Goal: Transaction & Acquisition: Purchase product/service

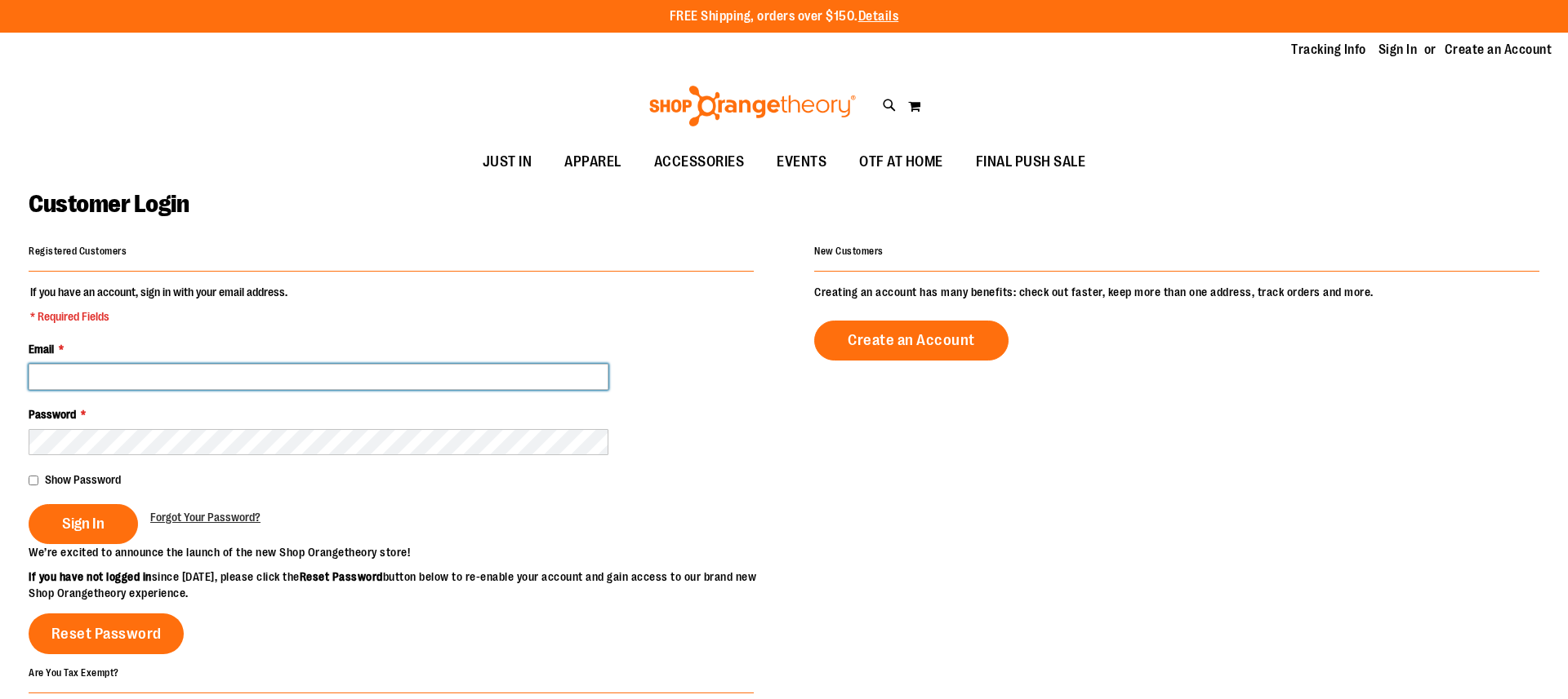
type input "**********"
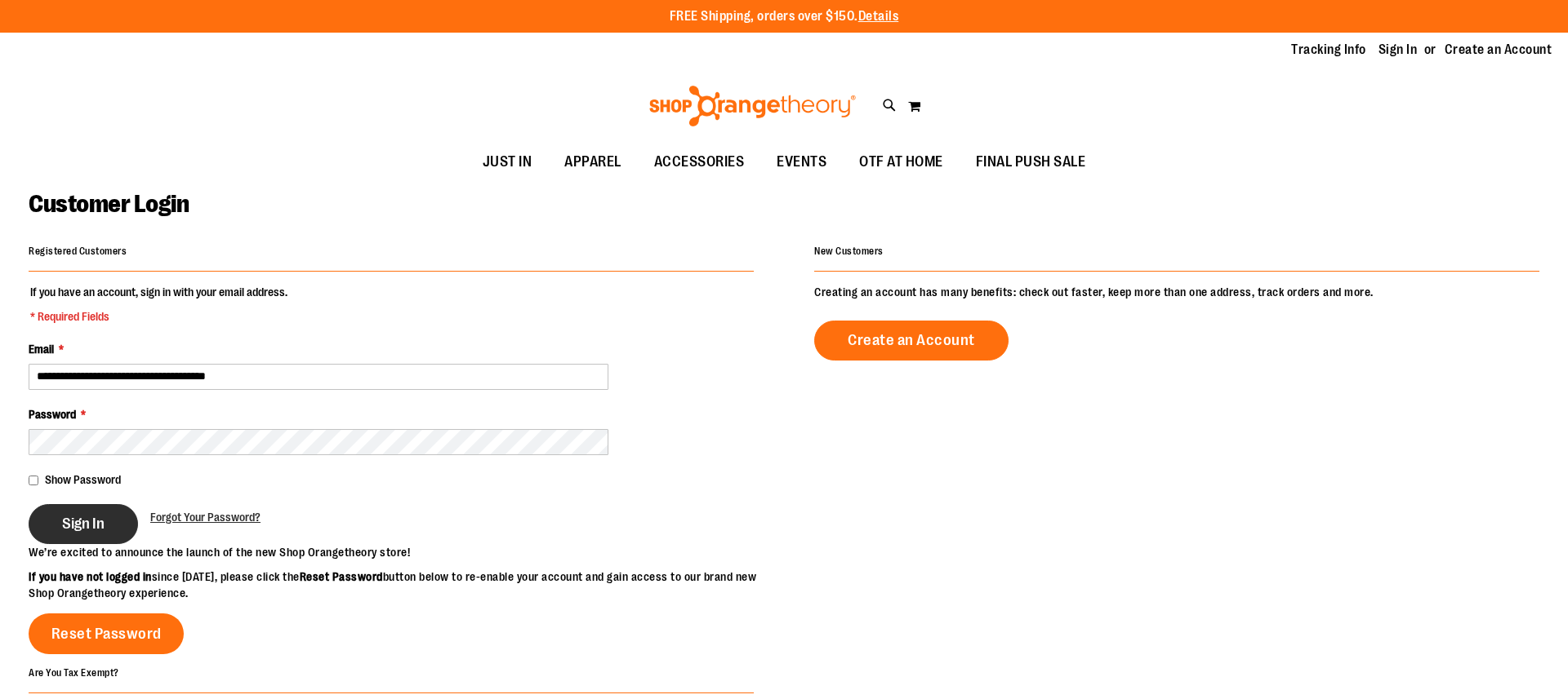
drag, startPoint x: 82, startPoint y: 531, endPoint x: 115, endPoint y: 511, distance: 38.6
click at [82, 531] on span "Sign In" at bounding box center [83, 523] width 42 height 18
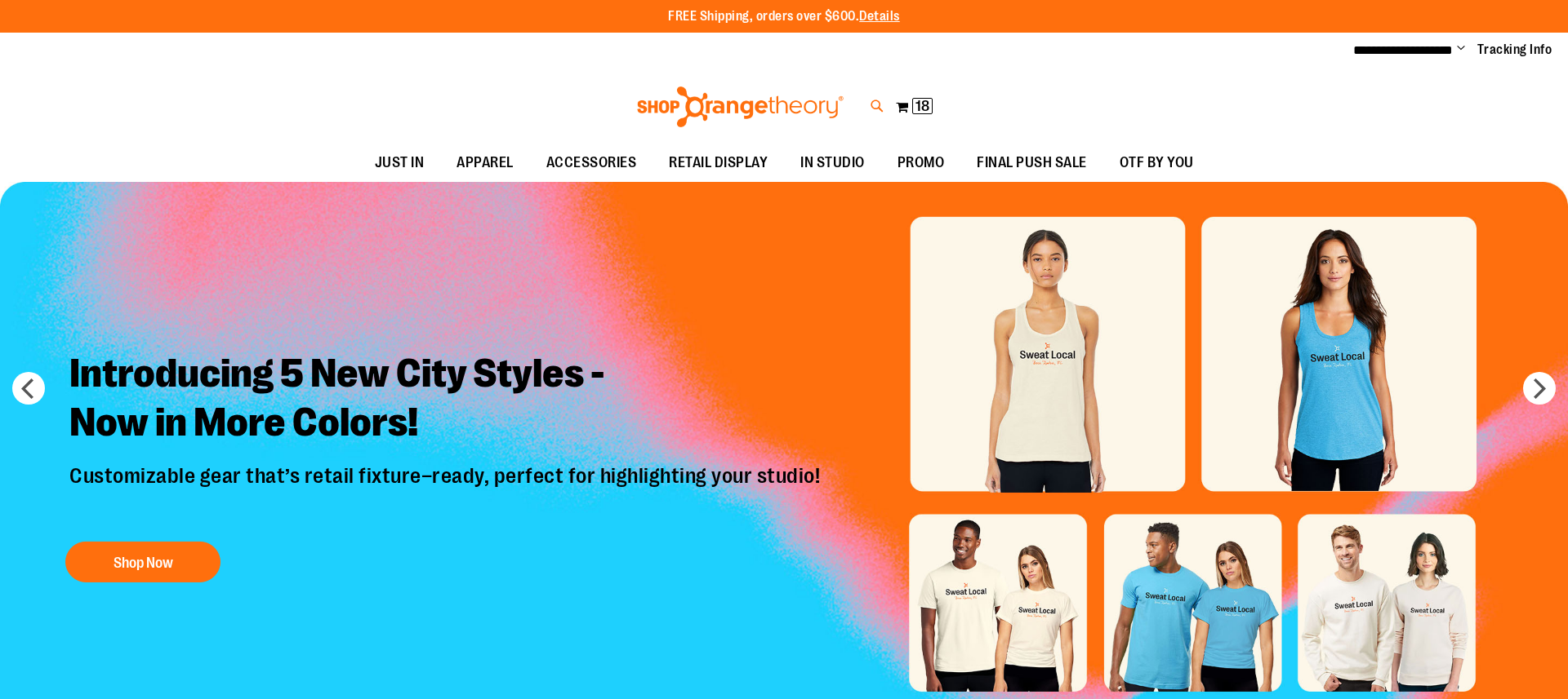
click at [874, 102] on icon at bounding box center [877, 106] width 14 height 19
click at [1029, 136] on p "# Type at least 3 character to search # Hit enter to search" at bounding box center [783, 135] width 1244 height 33
click at [1547, 25] on link at bounding box center [1547, 25] width 25 height 35
click at [929, 103] on span "18" at bounding box center [922, 105] width 14 height 16
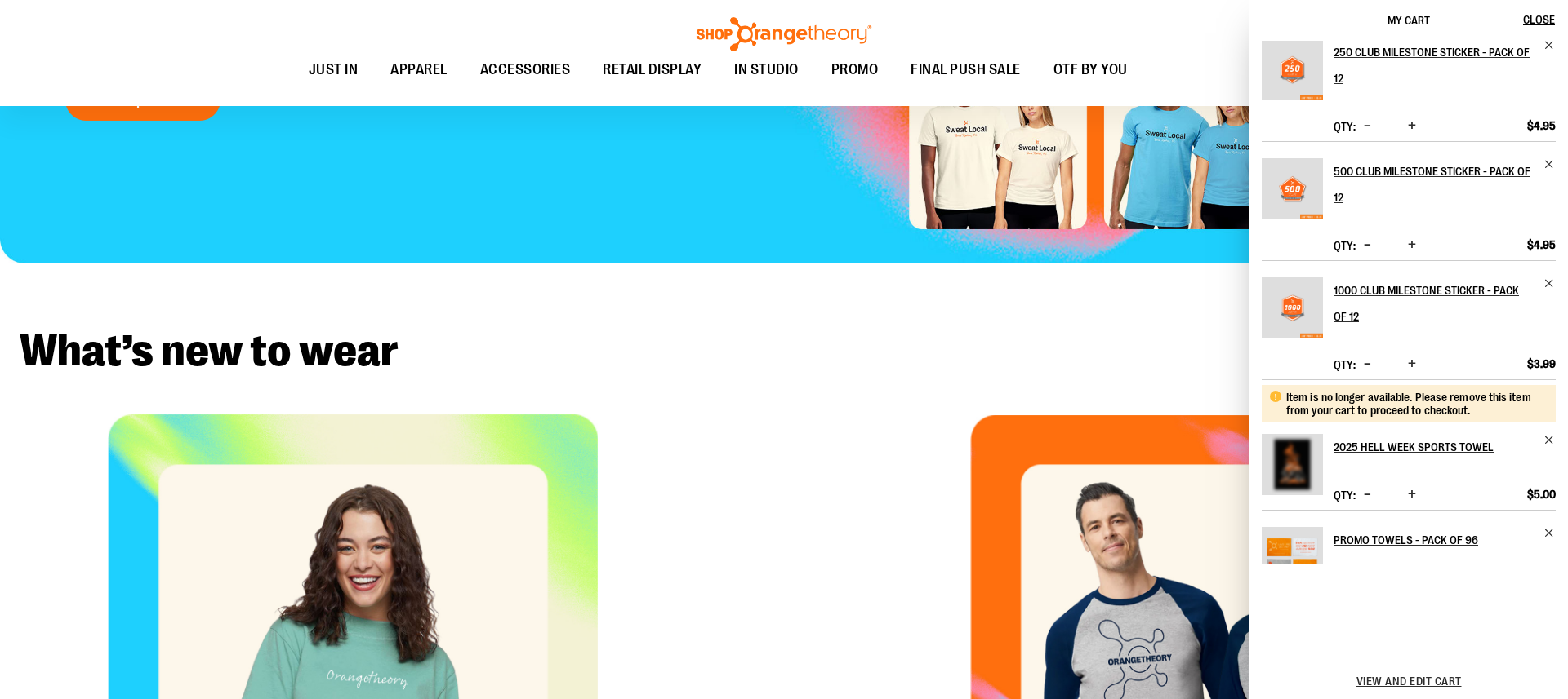
scroll to position [489, 0]
click at [1545, 435] on span "Remove item" at bounding box center [1549, 441] width 12 height 12
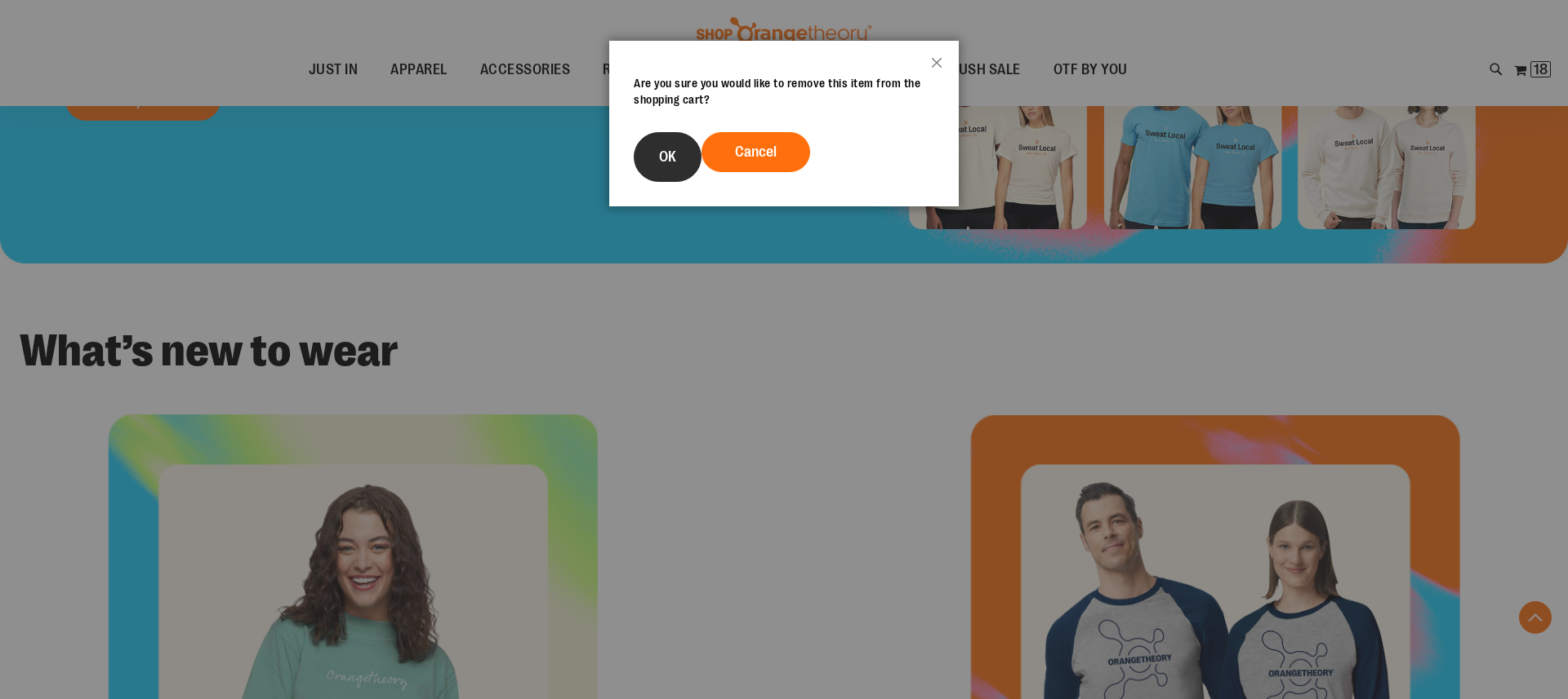
click at [689, 160] on button "OK" at bounding box center [667, 157] width 68 height 50
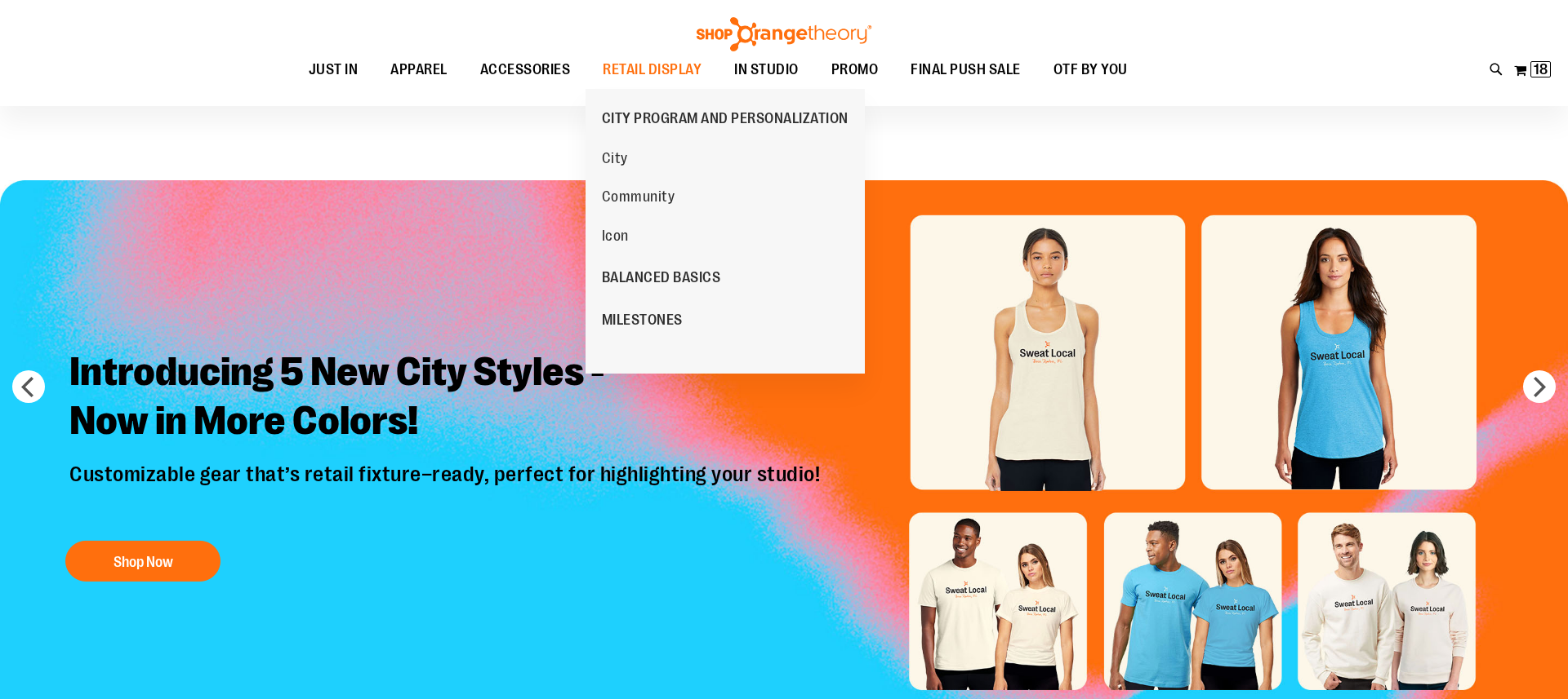
scroll to position [0, 0]
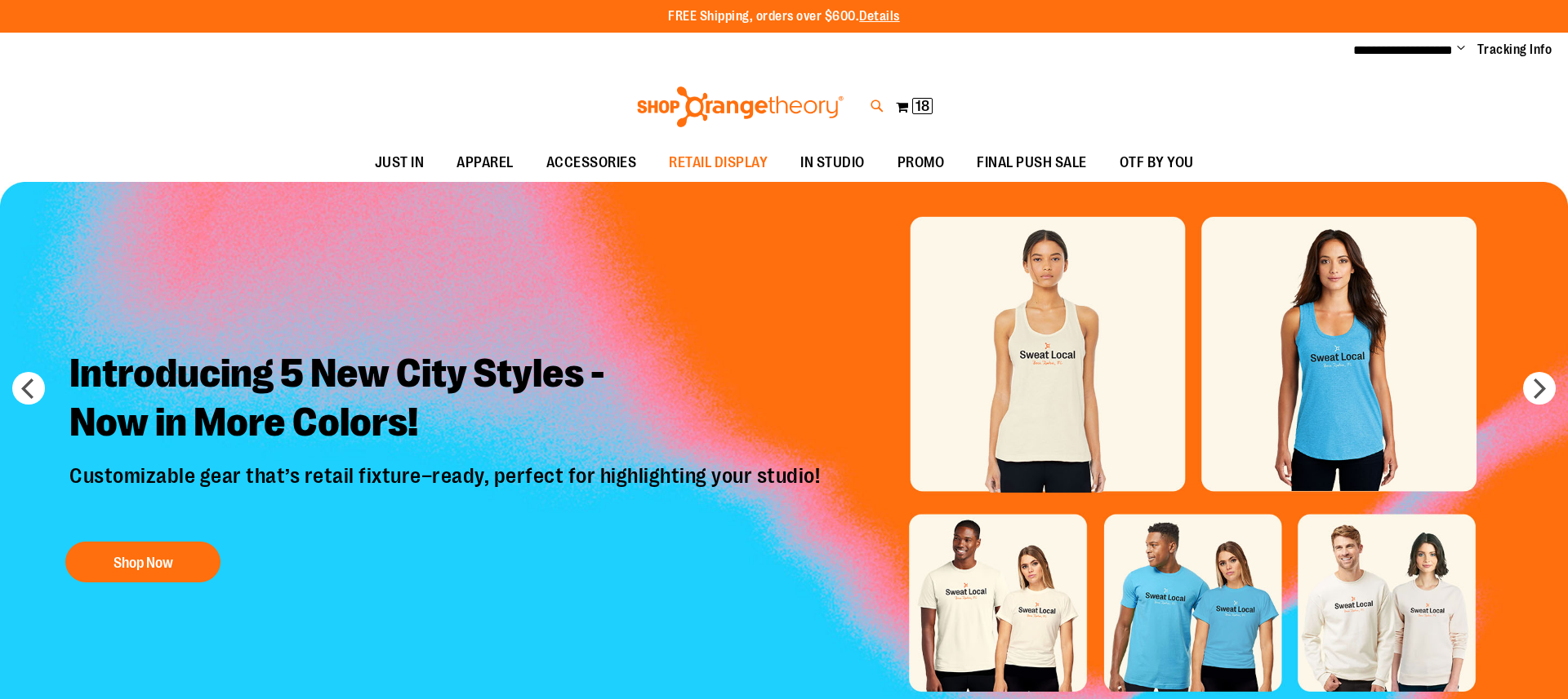
click at [882, 112] on icon at bounding box center [877, 106] width 14 height 19
click at [1383, 90] on button "submit" at bounding box center [1378, 94] width 49 height 49
type input "********"
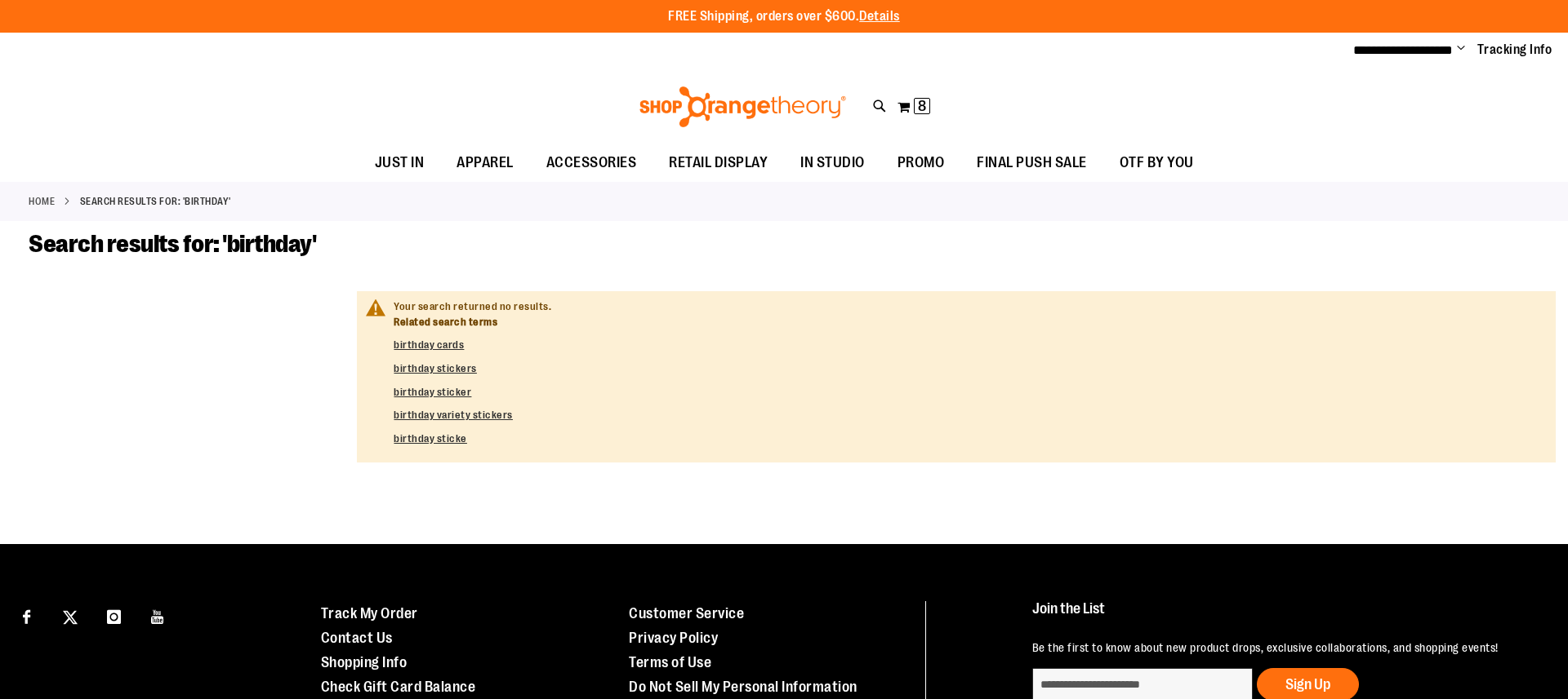
click at [457, 354] on dl "Related search terms birthday cards birthday stickers birthday sticker birthday…" at bounding box center [968, 381] width 1150 height 132
click at [457, 362] on dd "birthday stickers" at bounding box center [968, 369] width 1150 height 16
click at [447, 386] on link "birthday sticker" at bounding box center [432, 392] width 78 height 12
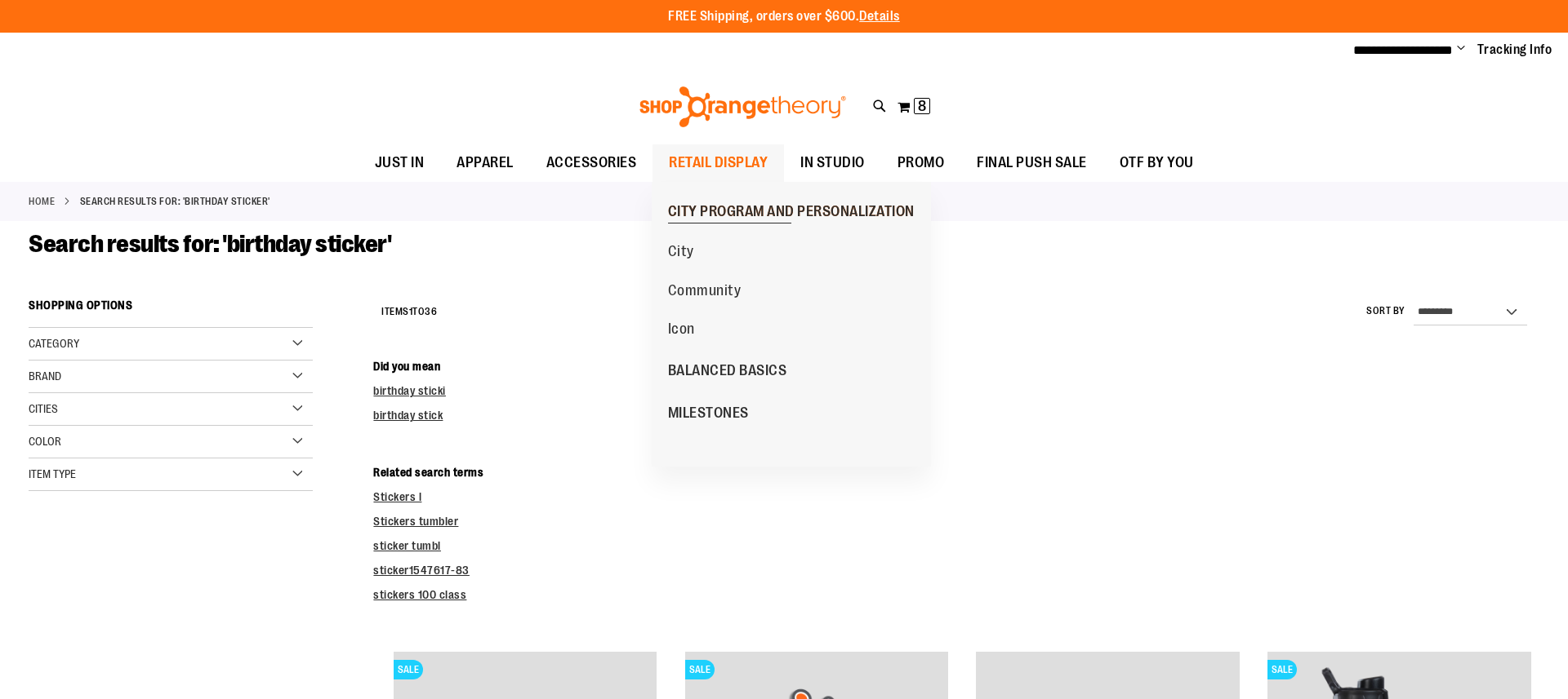
click at [742, 205] on span "CITY PROGRAM AND PERSONALIZATION" at bounding box center [792, 213] width 246 height 21
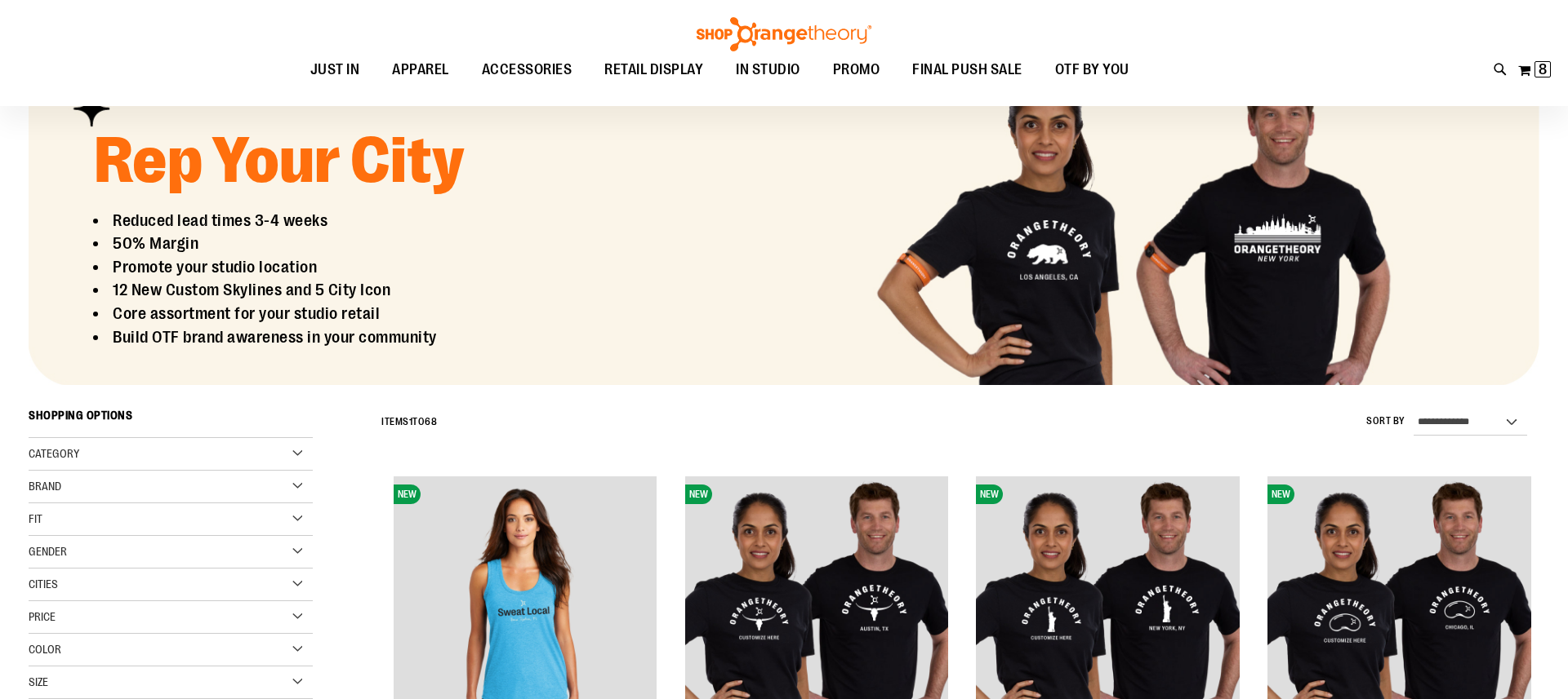
scroll to position [202, 0]
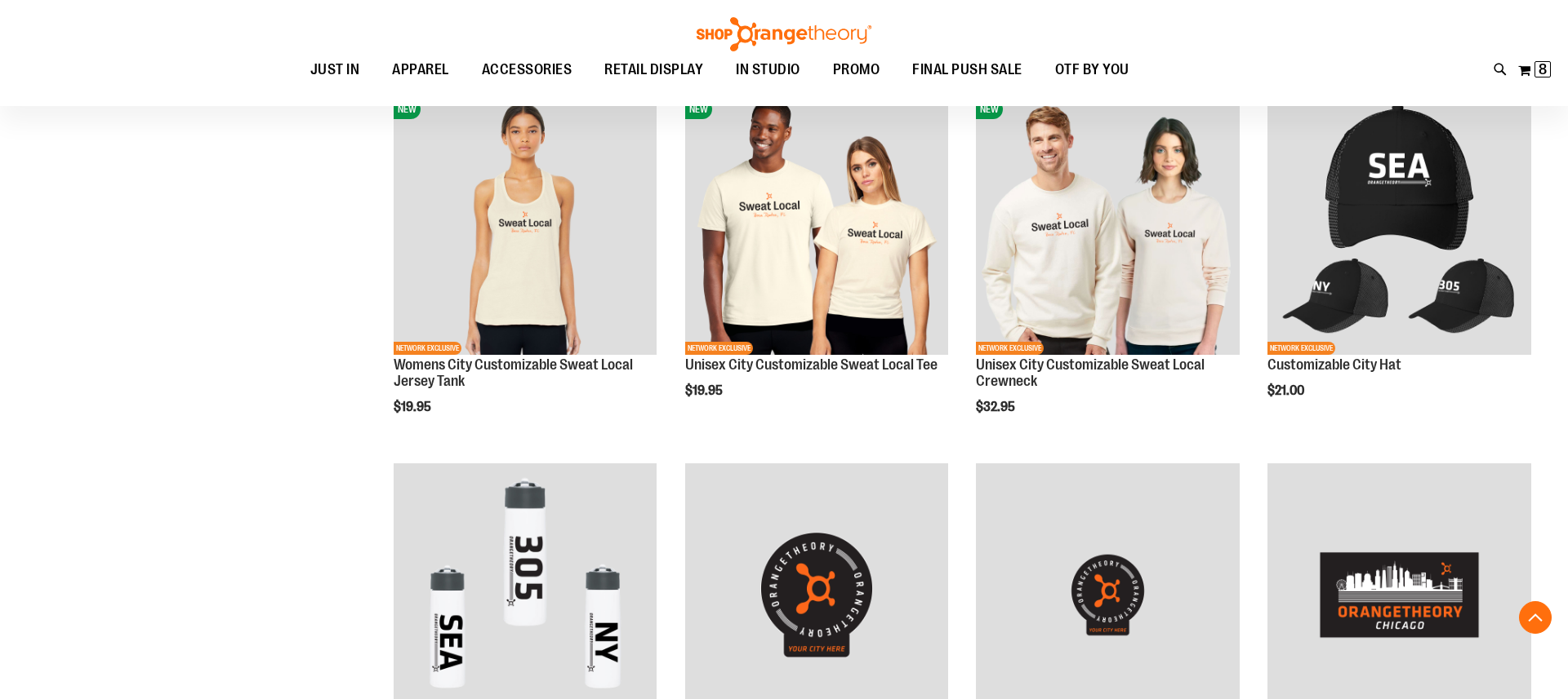
scroll to position [2079, 0]
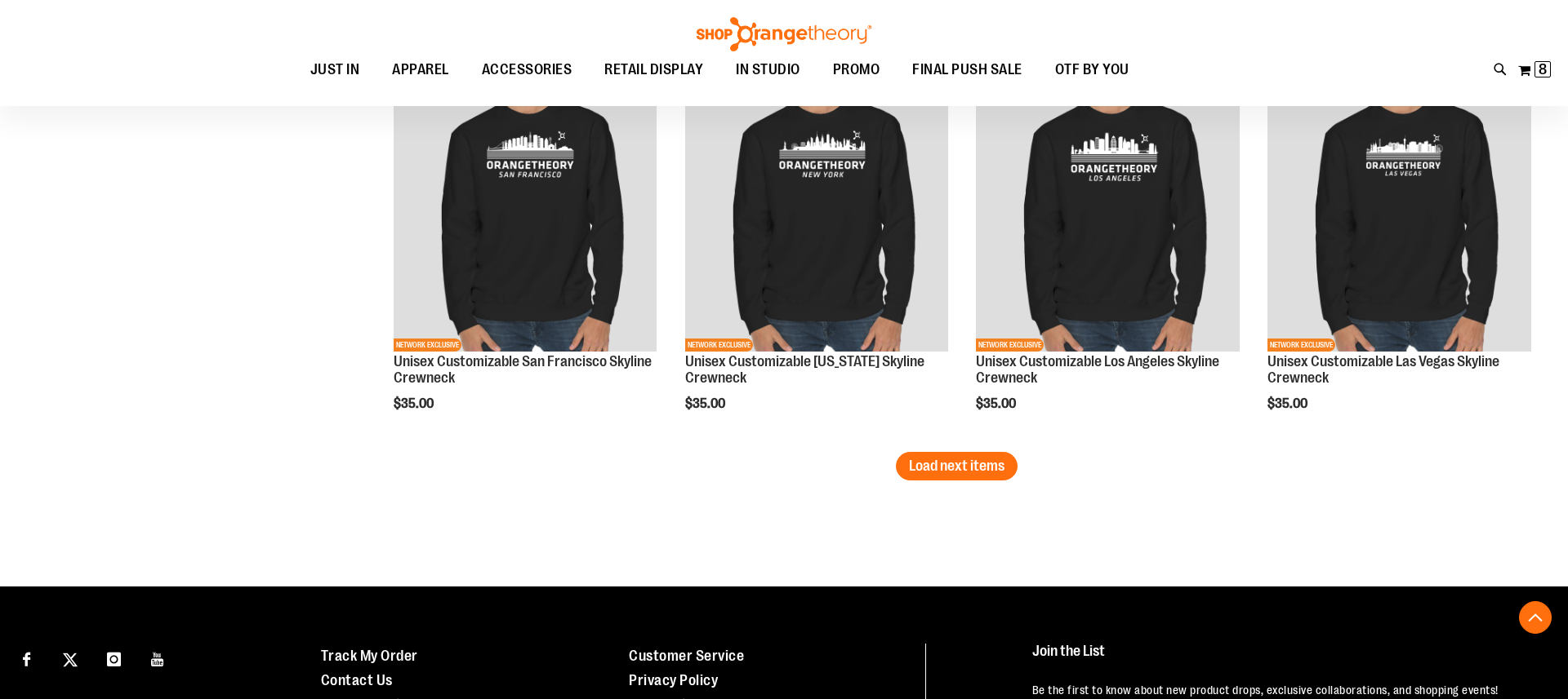
scroll to position [3565, 0]
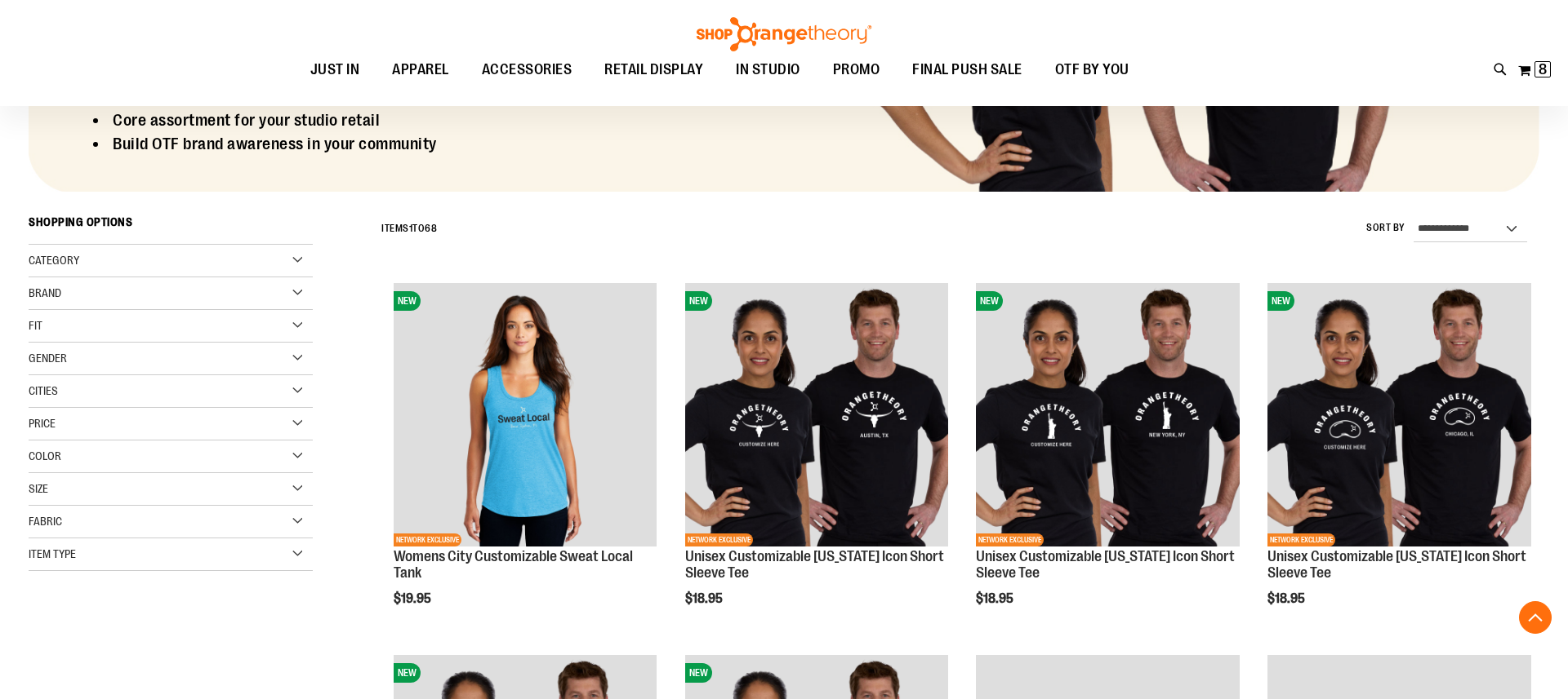
scroll to position [441, 0]
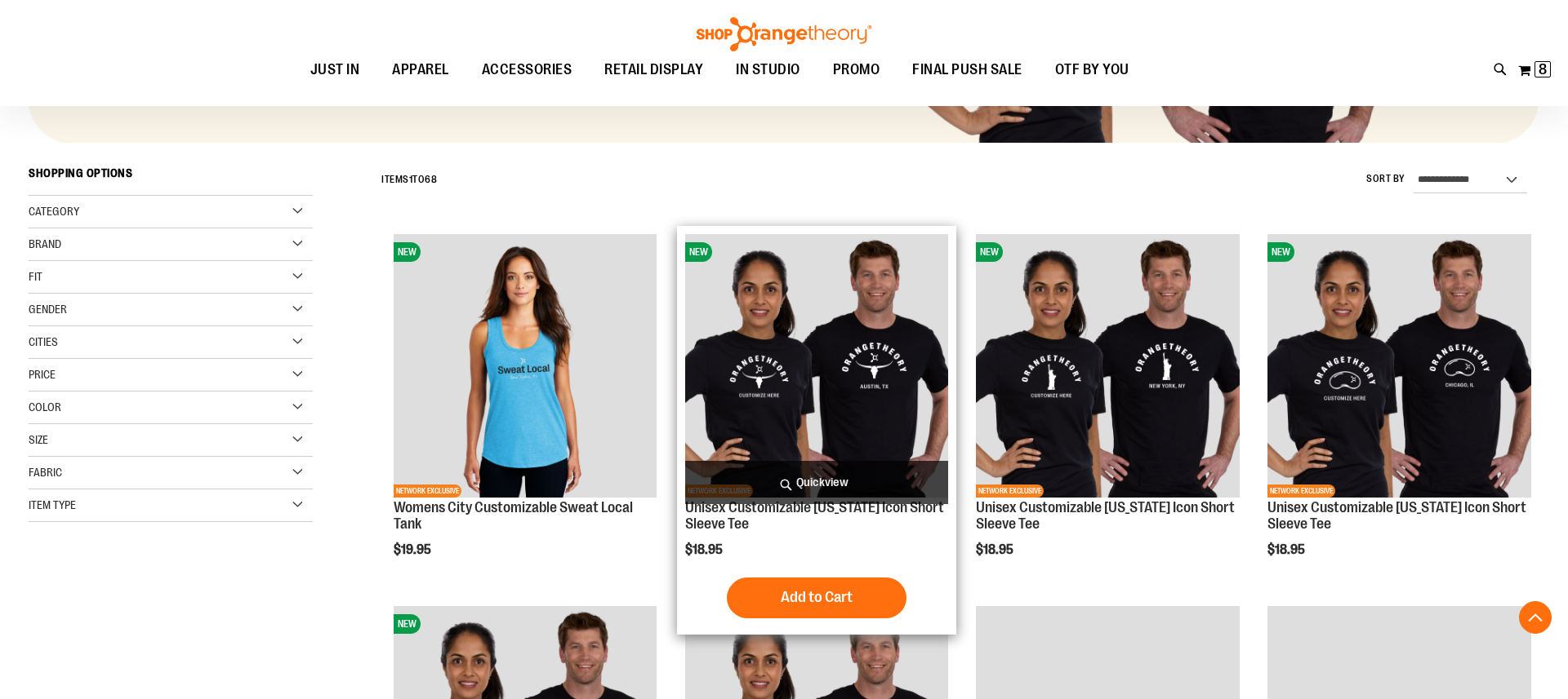
click at [787, 351] on img "product" at bounding box center [817, 365] width 264 height 264
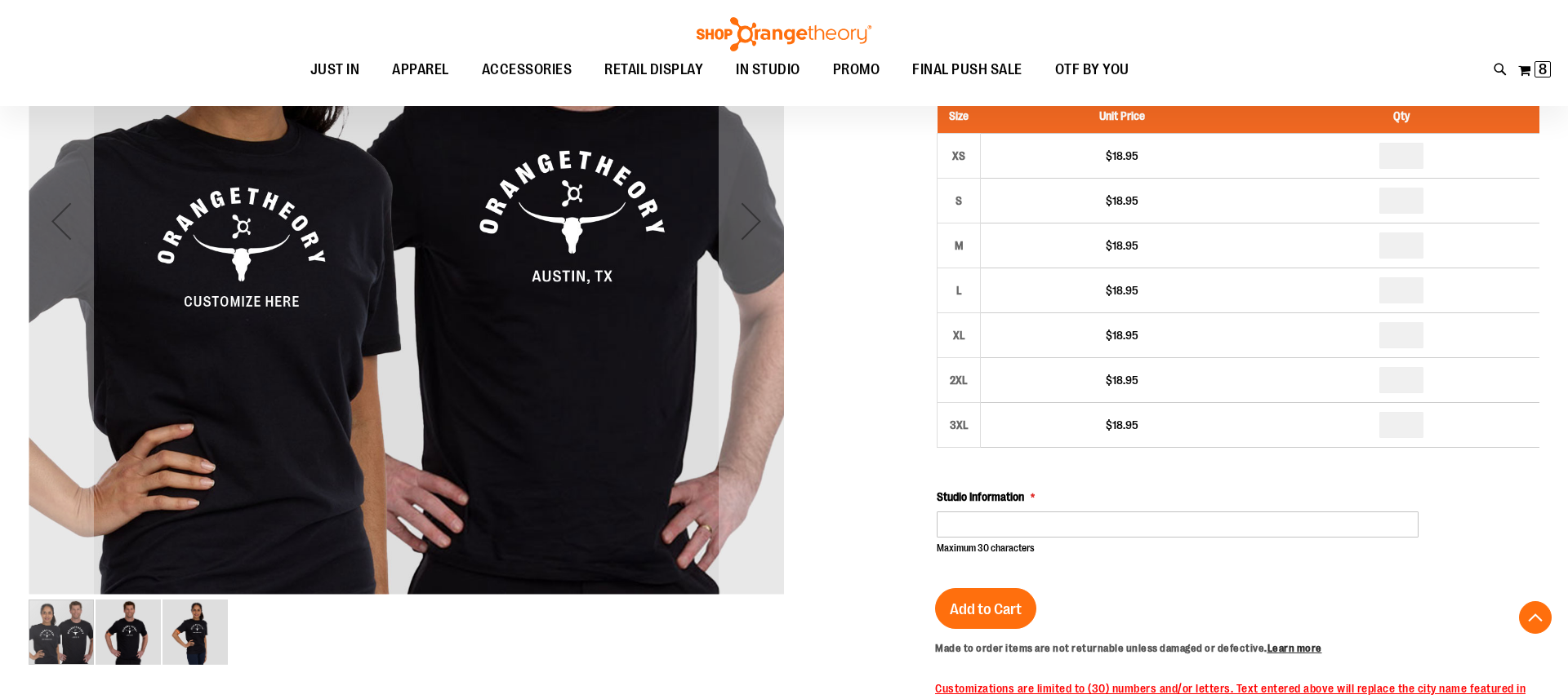
scroll to position [500, 0]
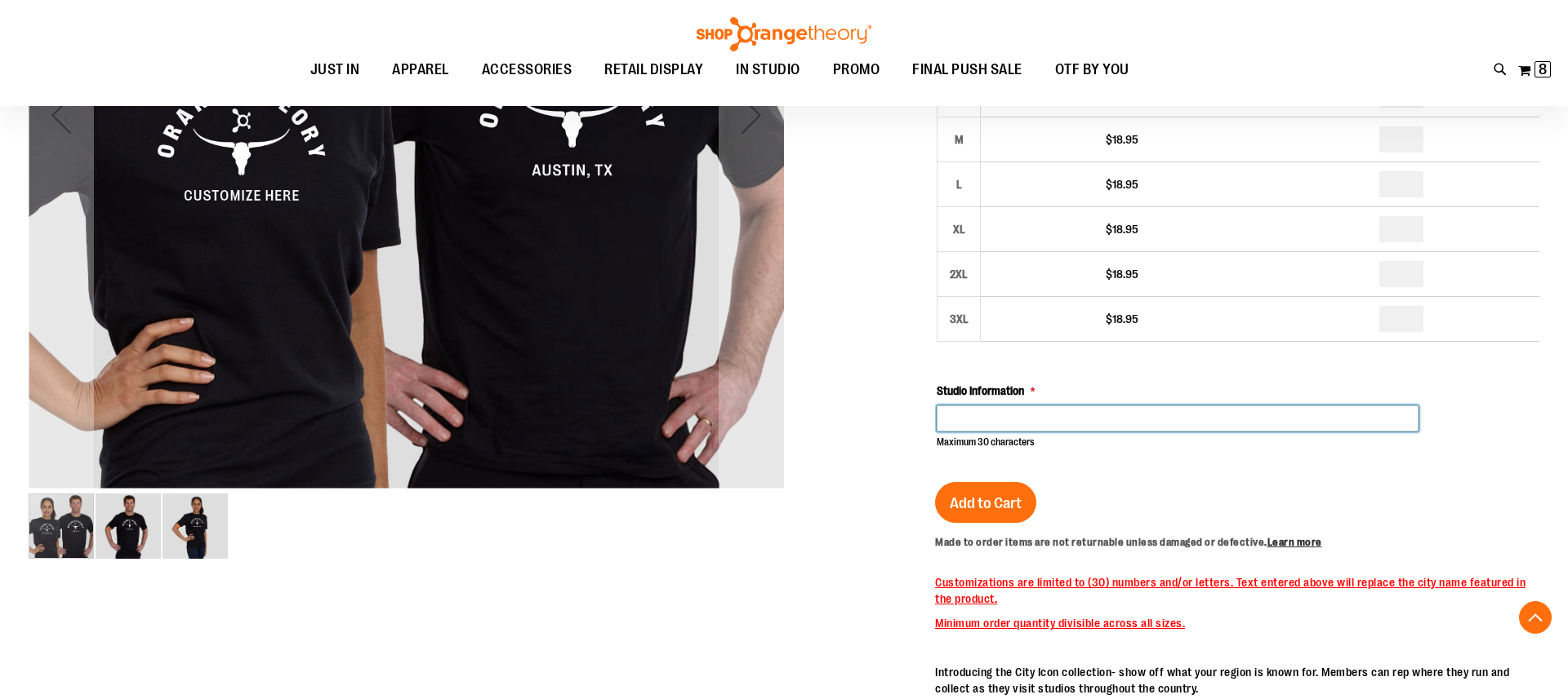
click at [1110, 420] on input "Studio Information" at bounding box center [1177, 419] width 482 height 26
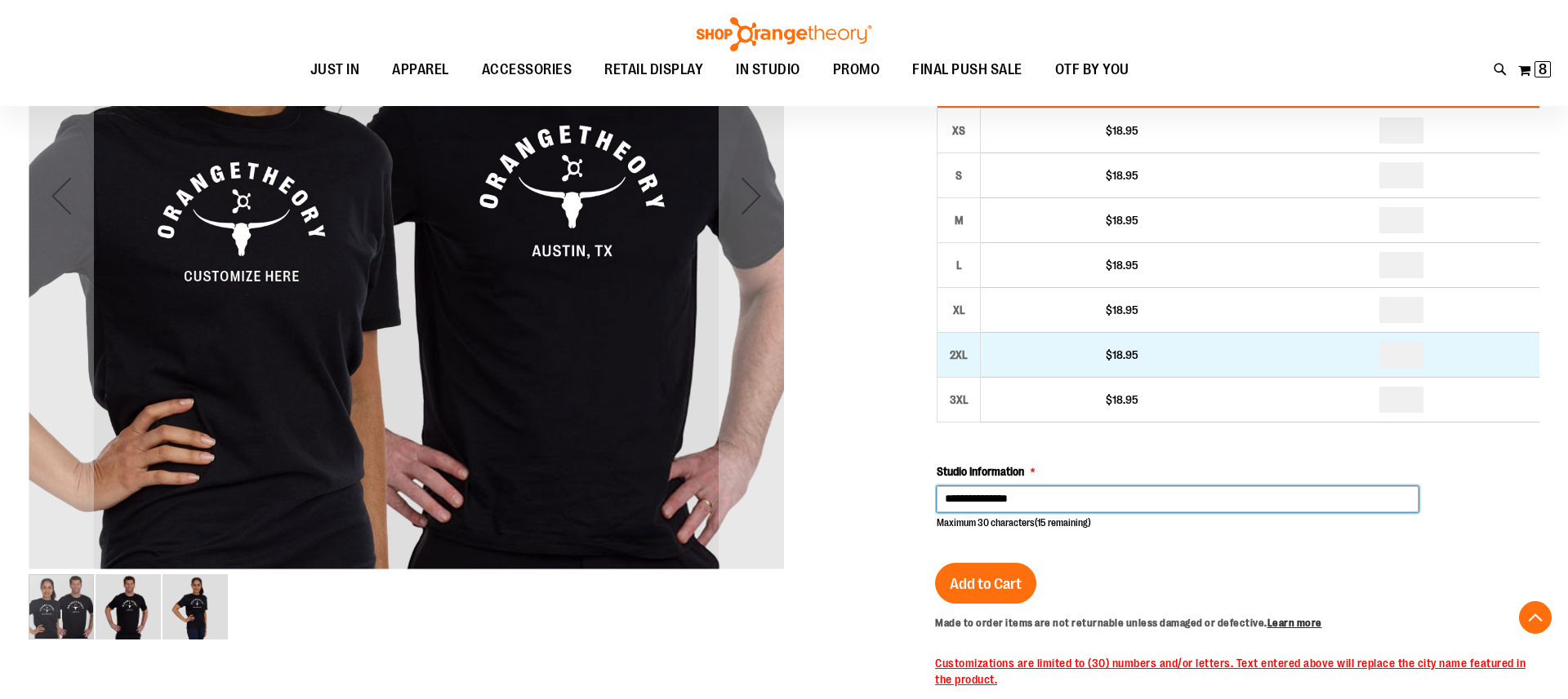
scroll to position [412, 0]
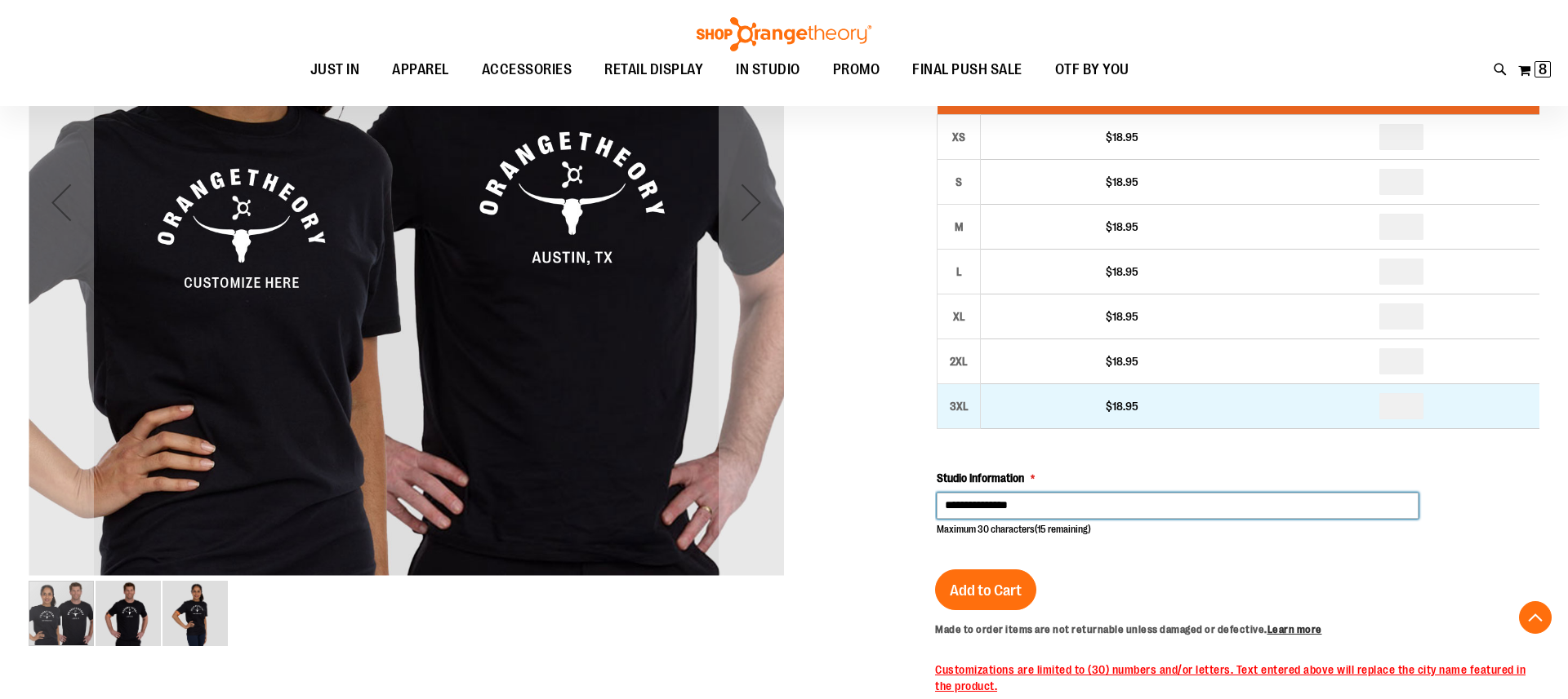
type input "**********"
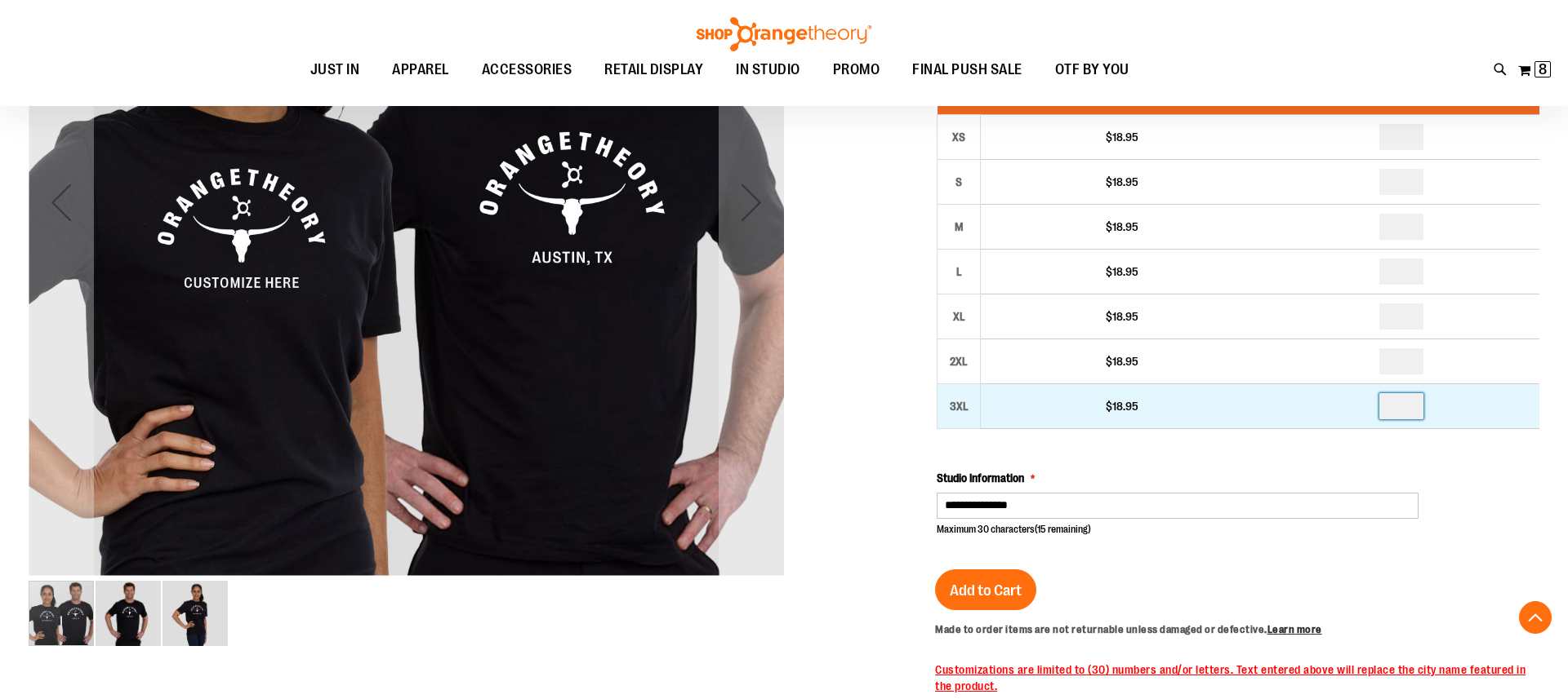
drag, startPoint x: 1402, startPoint y: 398, endPoint x: 1415, endPoint y: 413, distance: 19.8
click at [1410, 410] on input "number" at bounding box center [1401, 407] width 44 height 26
type input "*"
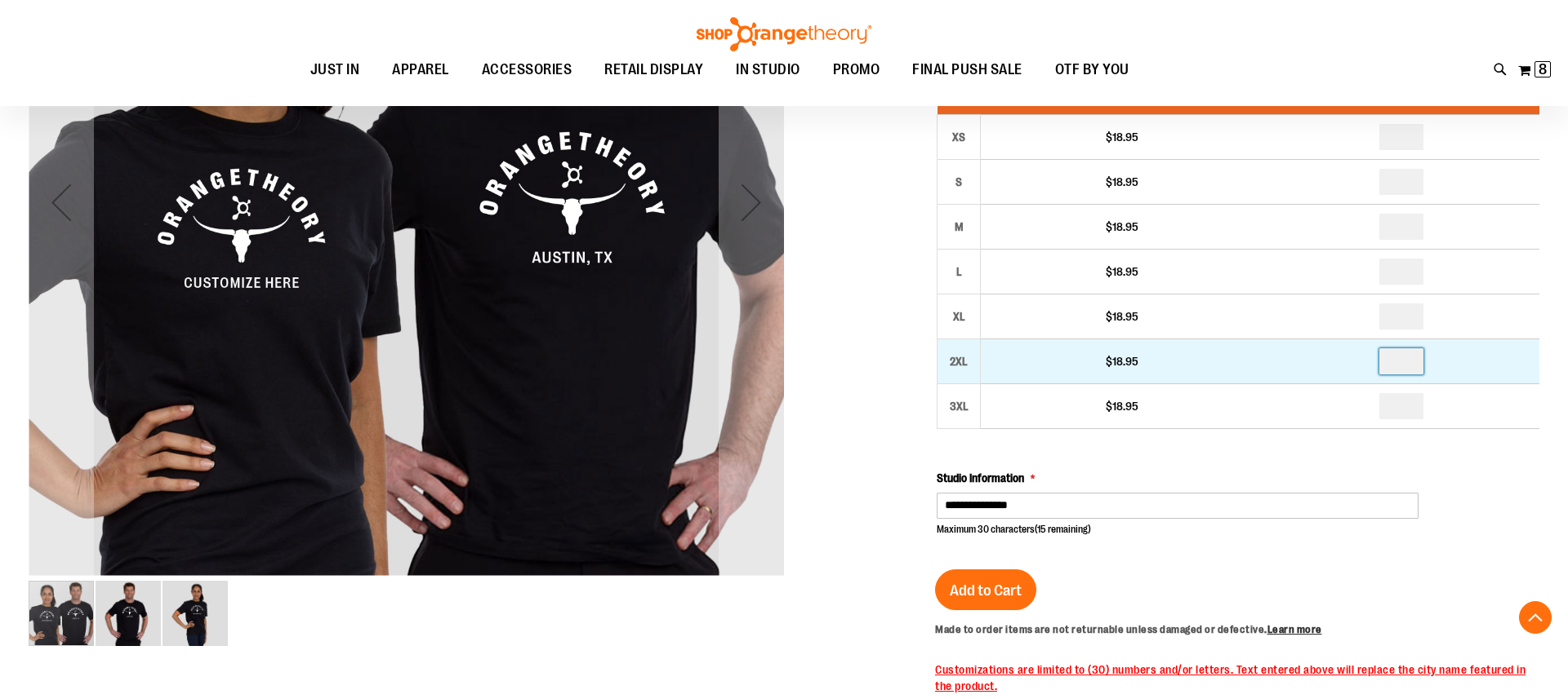
click at [1415, 365] on input "number" at bounding box center [1401, 362] width 44 height 26
type input "*"
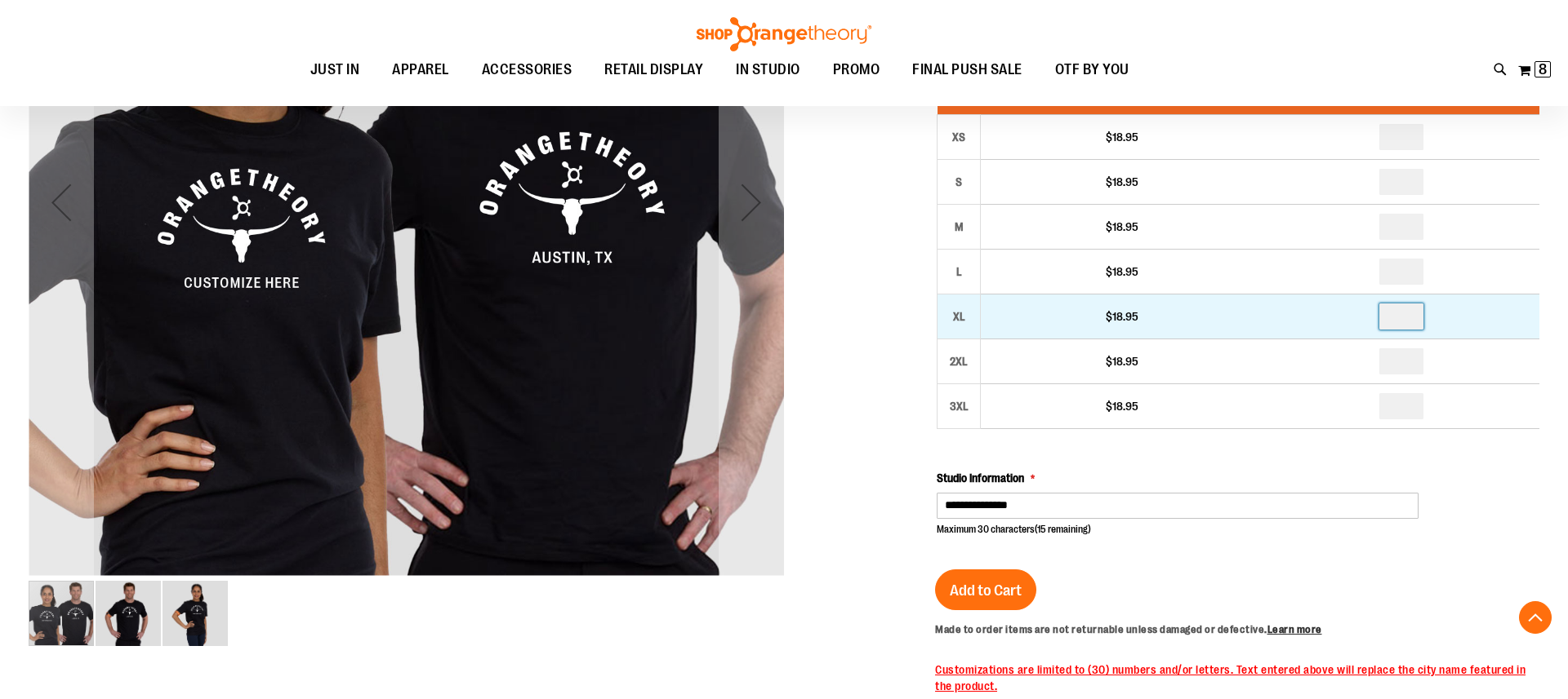
click at [1412, 319] on input "number" at bounding box center [1401, 317] width 44 height 26
type input "*"
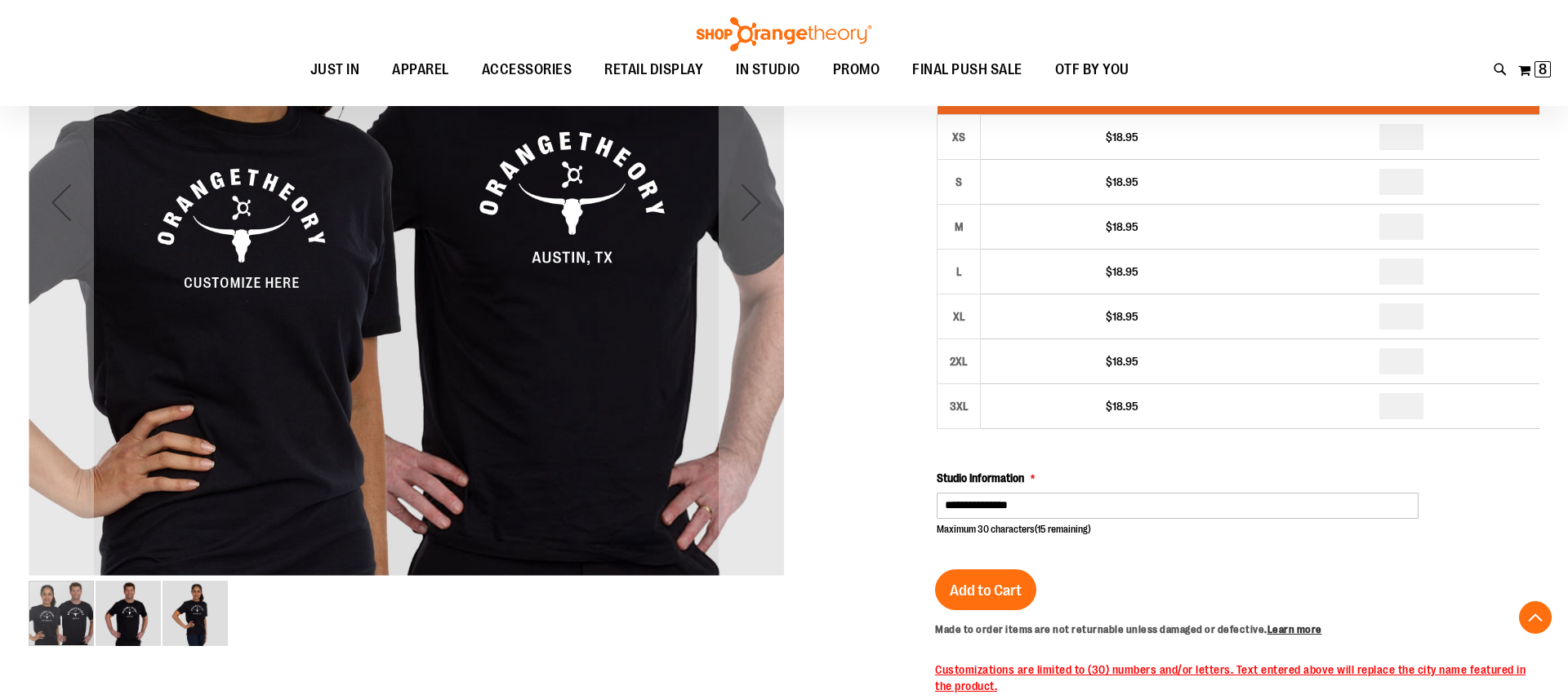
click at [1405, 282] on input "number" at bounding box center [1401, 272] width 44 height 26
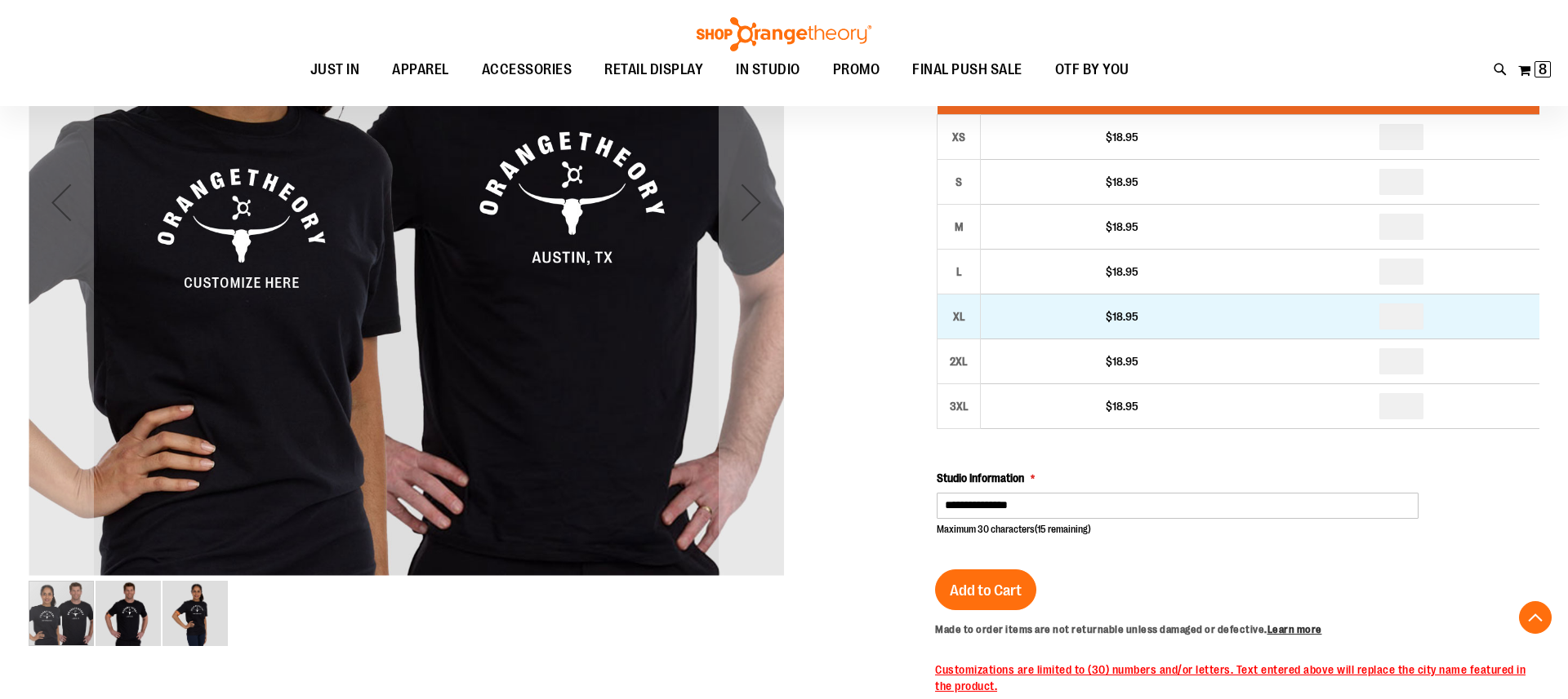
type input "**"
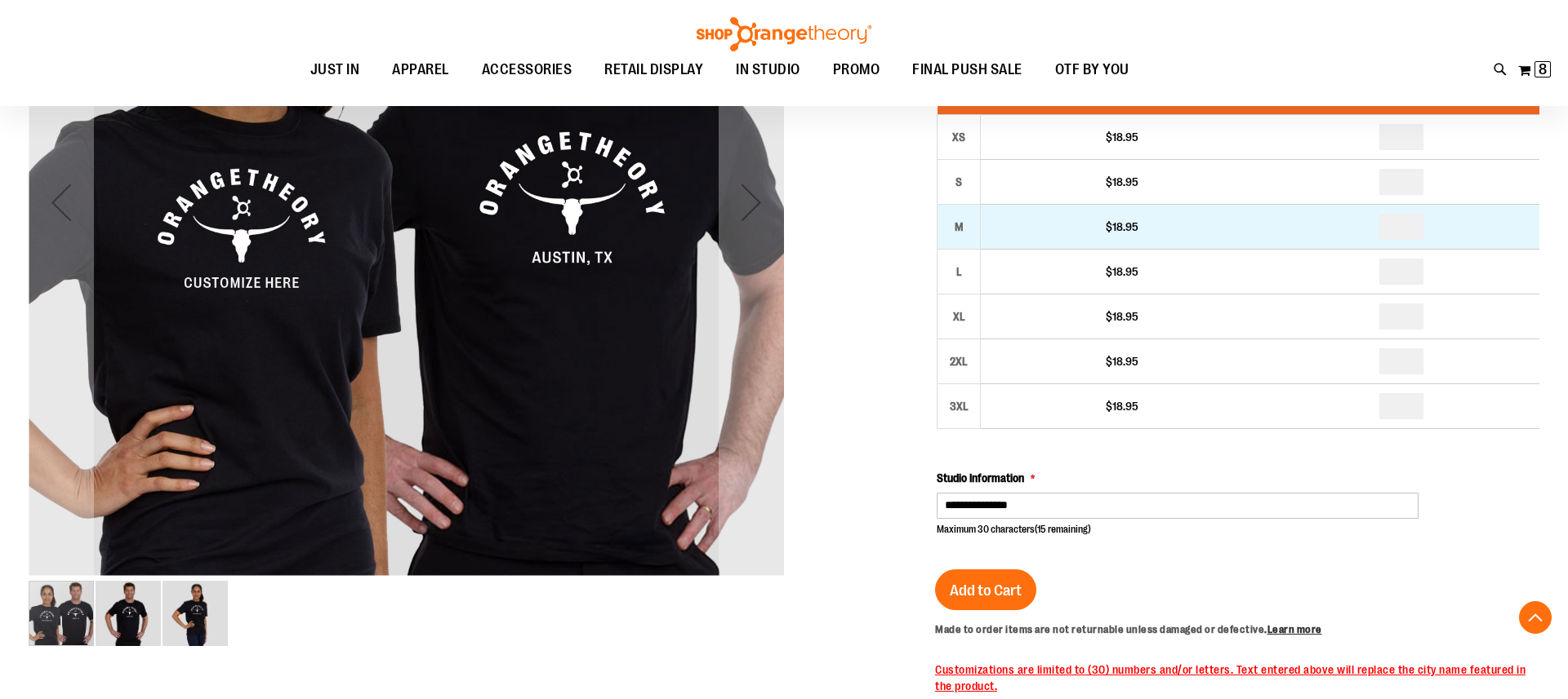
click at [1400, 227] on input "number" at bounding box center [1401, 227] width 44 height 26
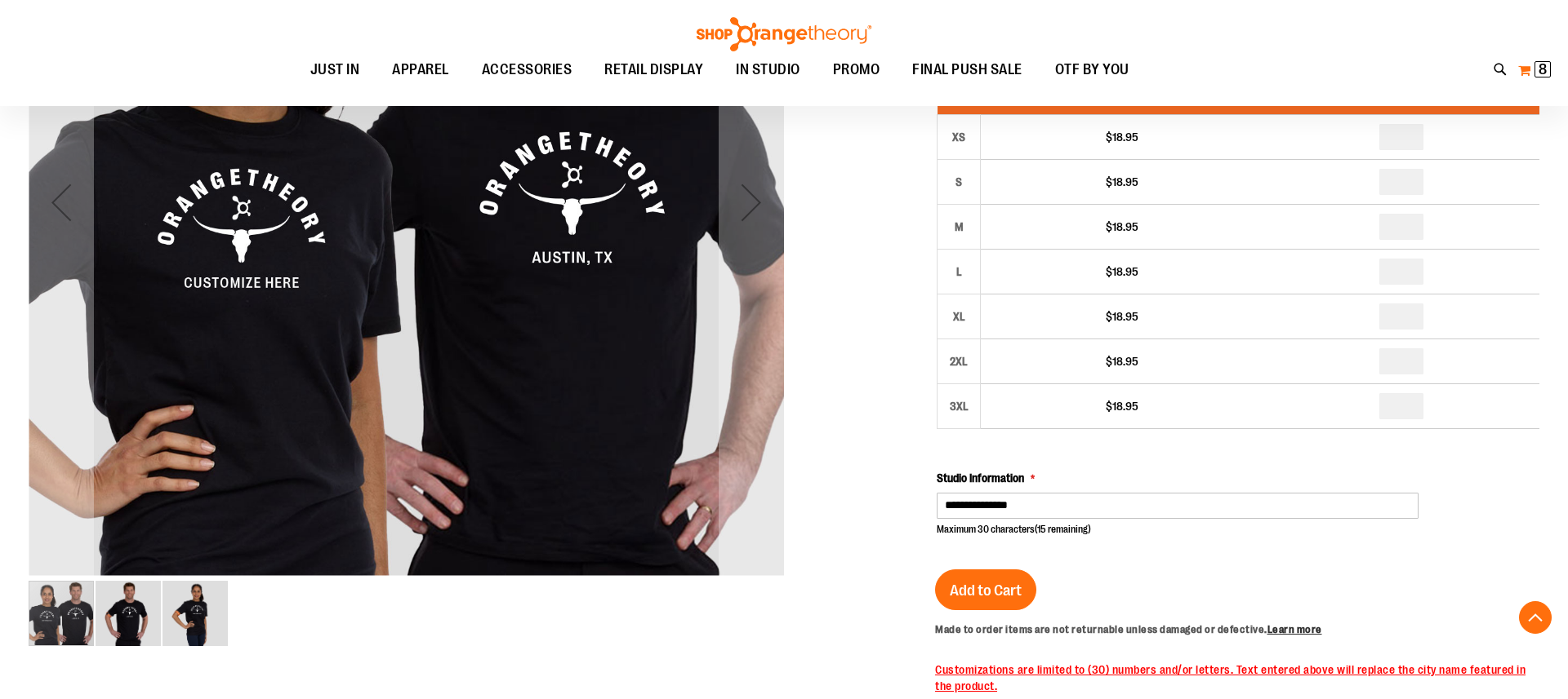
type input "*"
click at [1536, 71] on span "8 8 items" at bounding box center [1542, 69] width 16 height 16
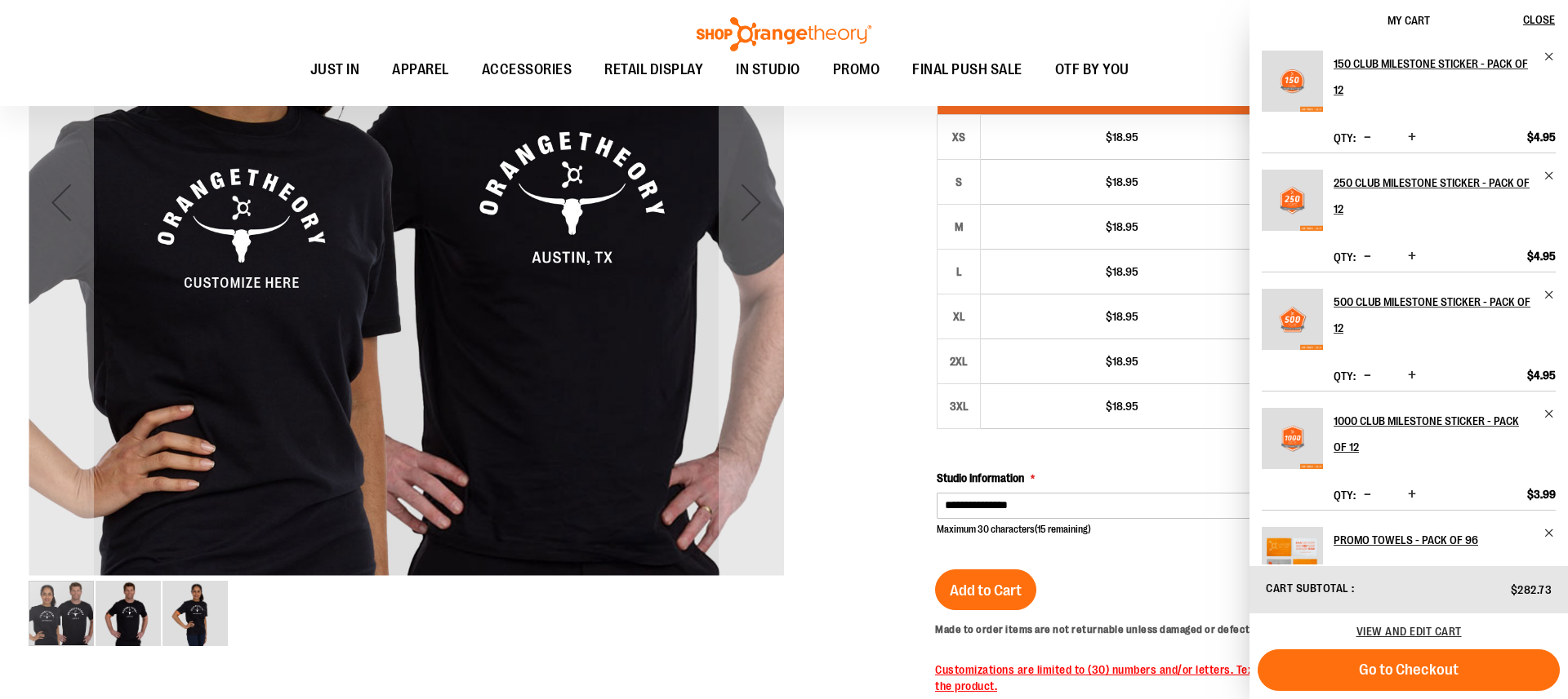
scroll to position [359, 0]
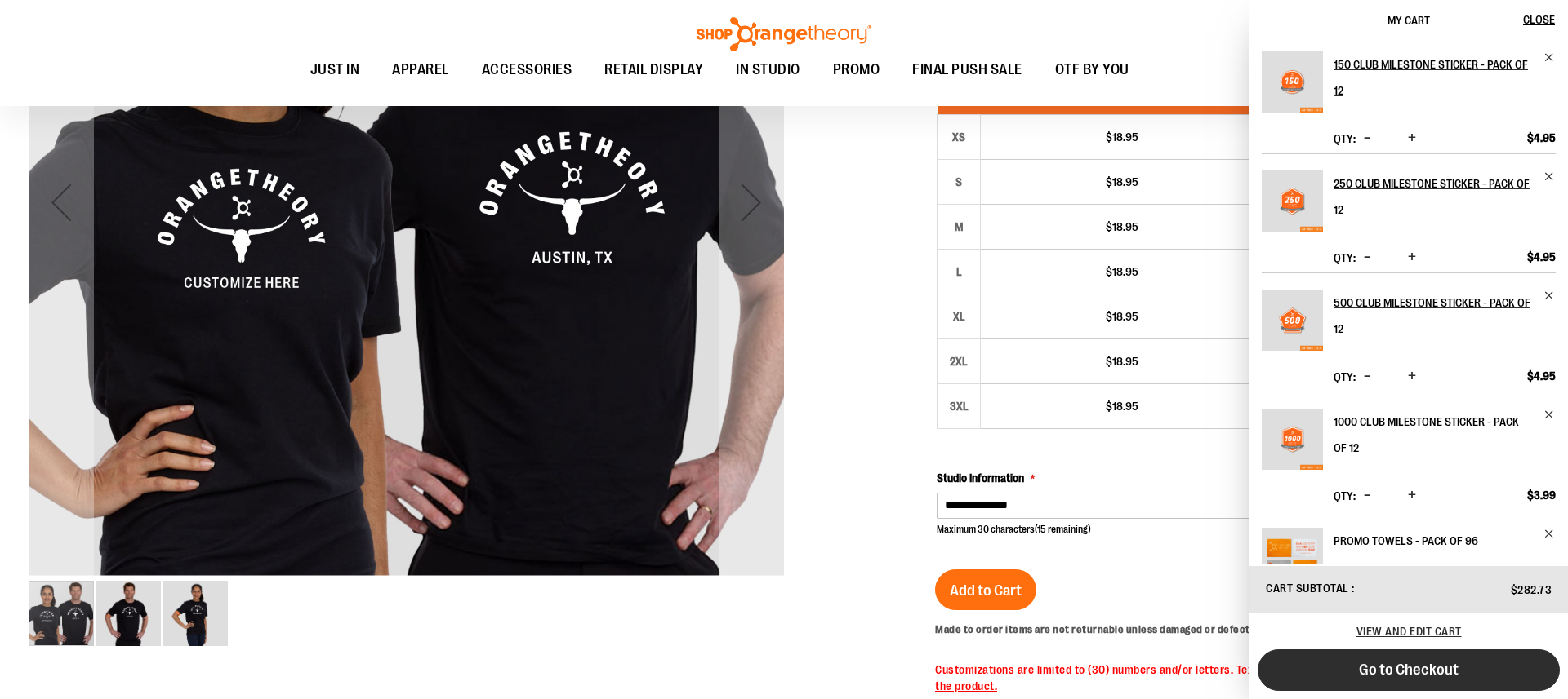
click at [1429, 662] on span "Go to Checkout" at bounding box center [1409, 670] width 100 height 18
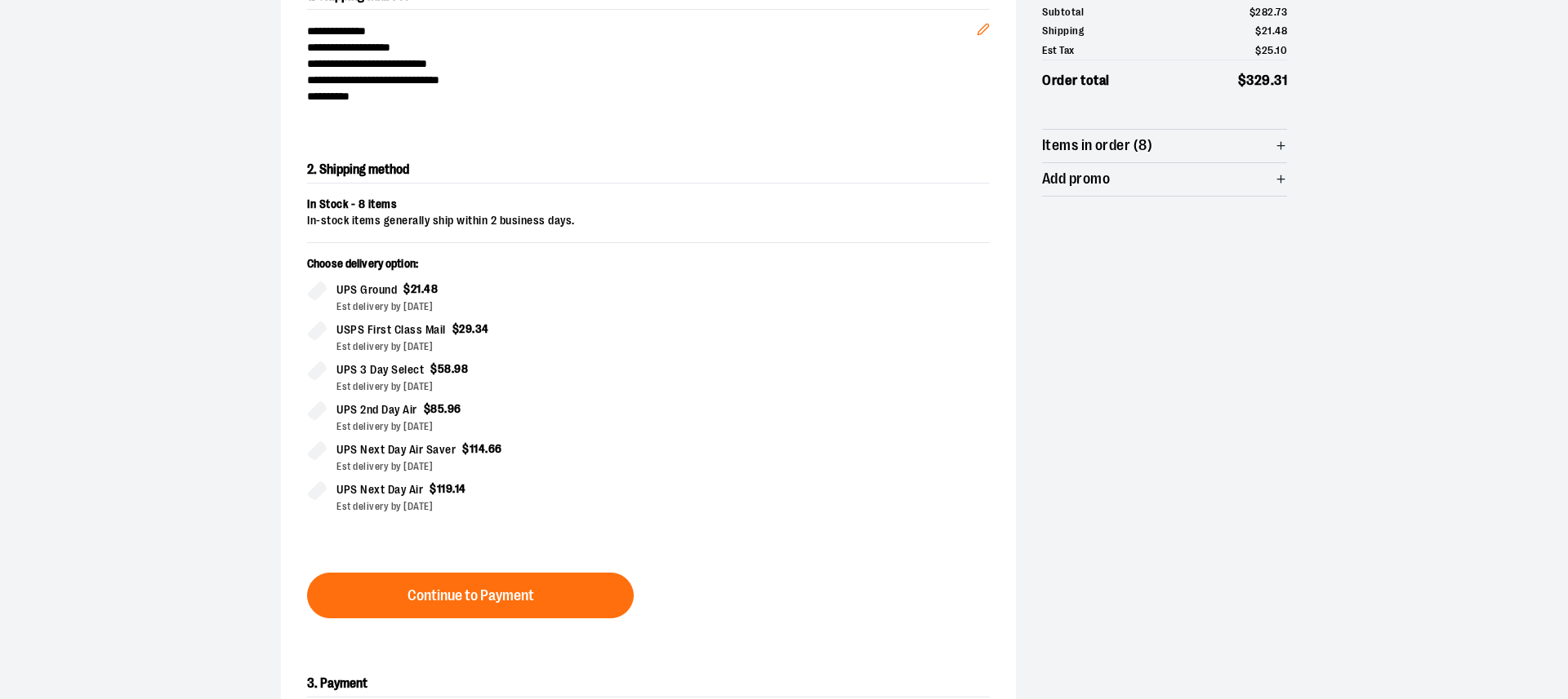
scroll to position [219, 0]
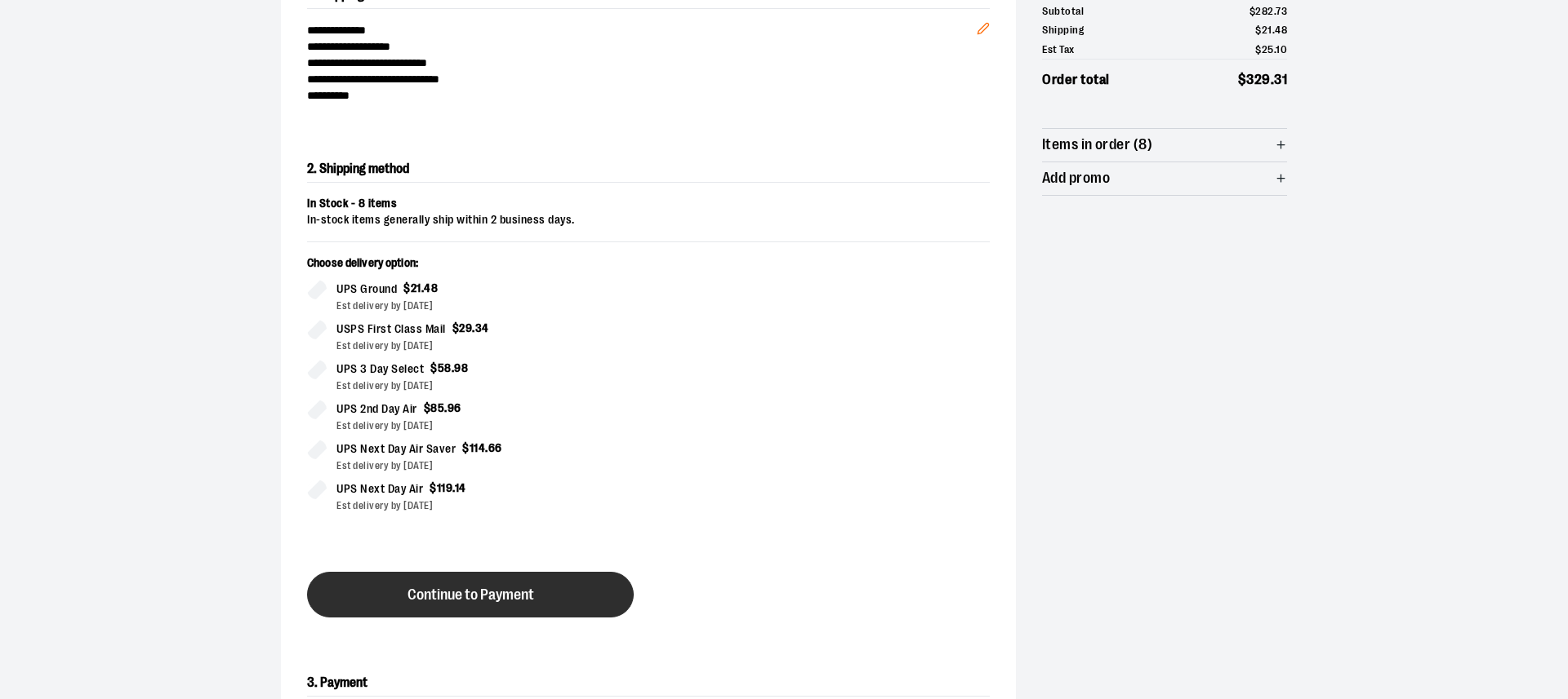
click at [505, 594] on span "Continue to Payment" at bounding box center [470, 595] width 127 height 16
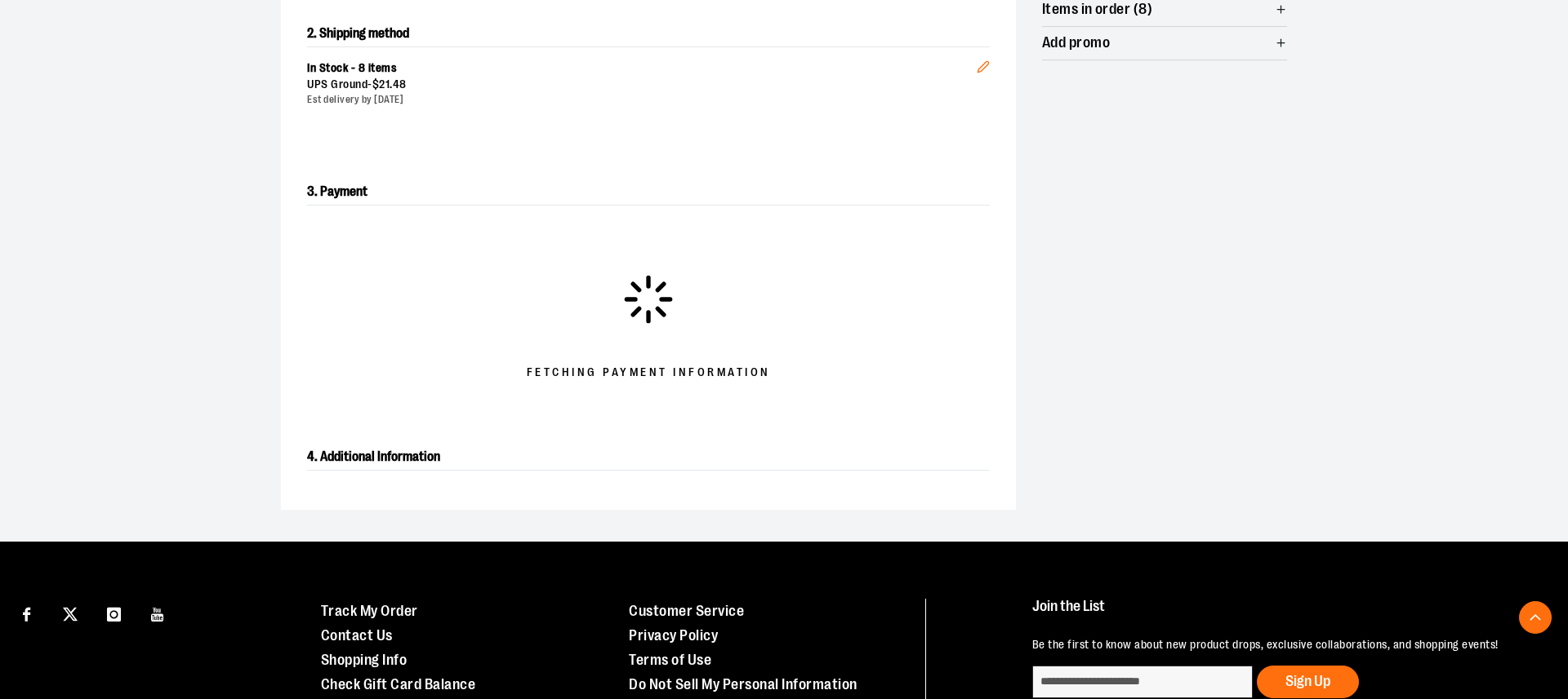
scroll to position [355, 0]
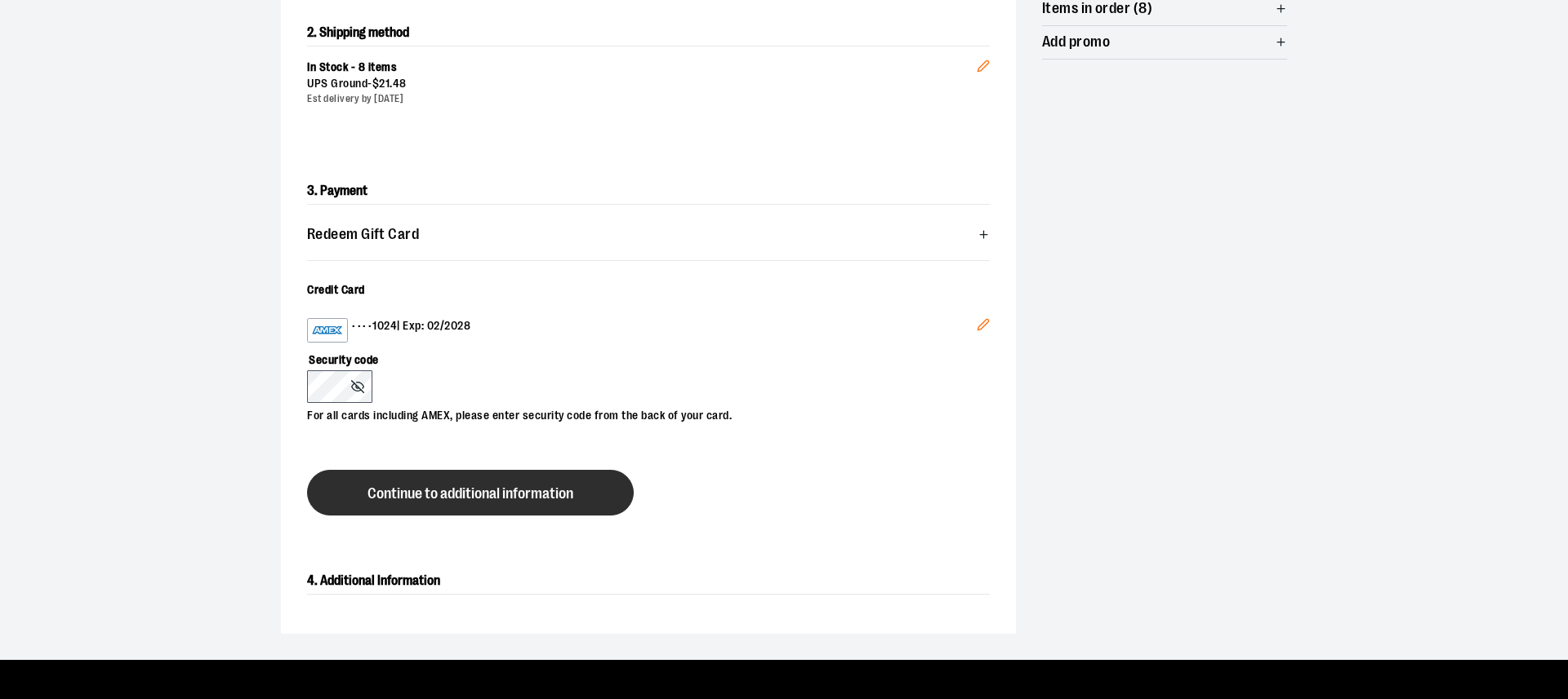
click at [450, 505] on button "Continue to additional information" at bounding box center [470, 492] width 326 height 46
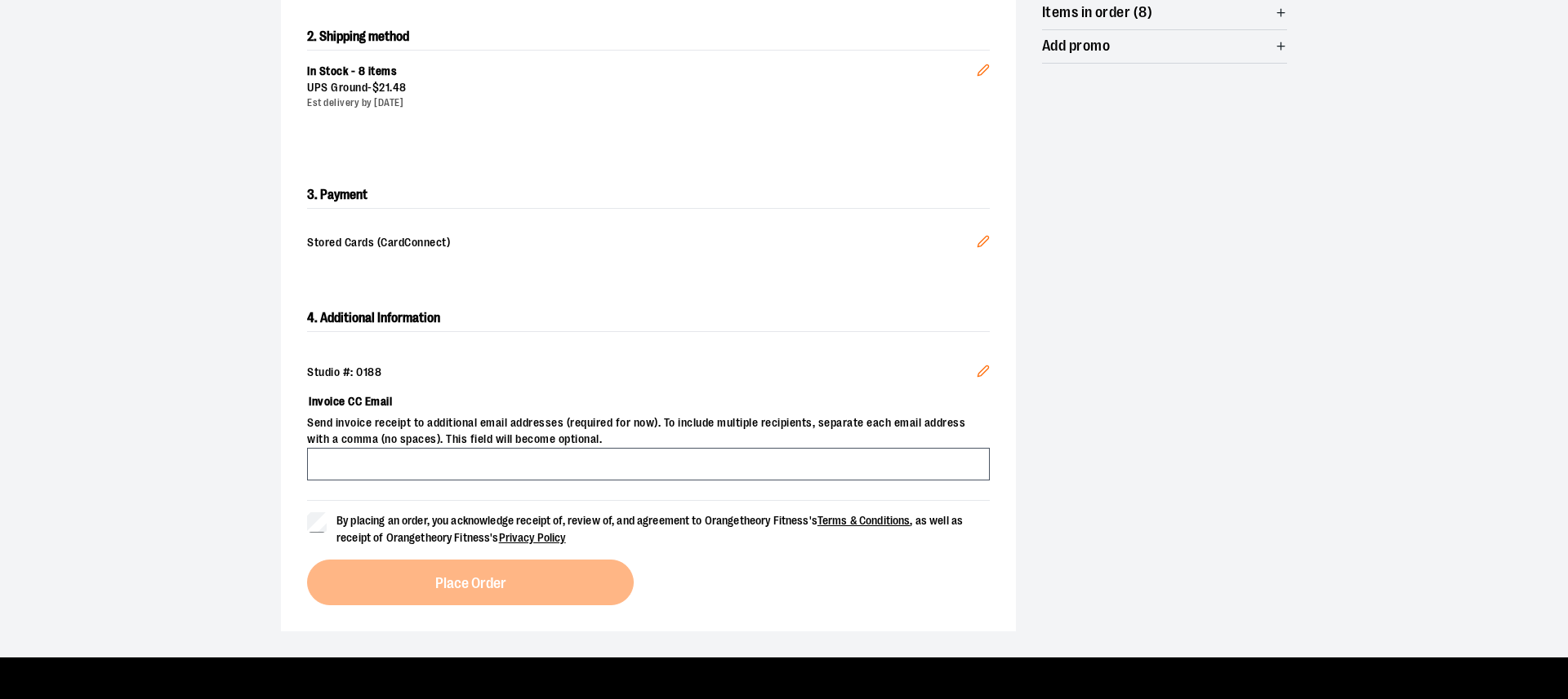
scroll to position [351, 0]
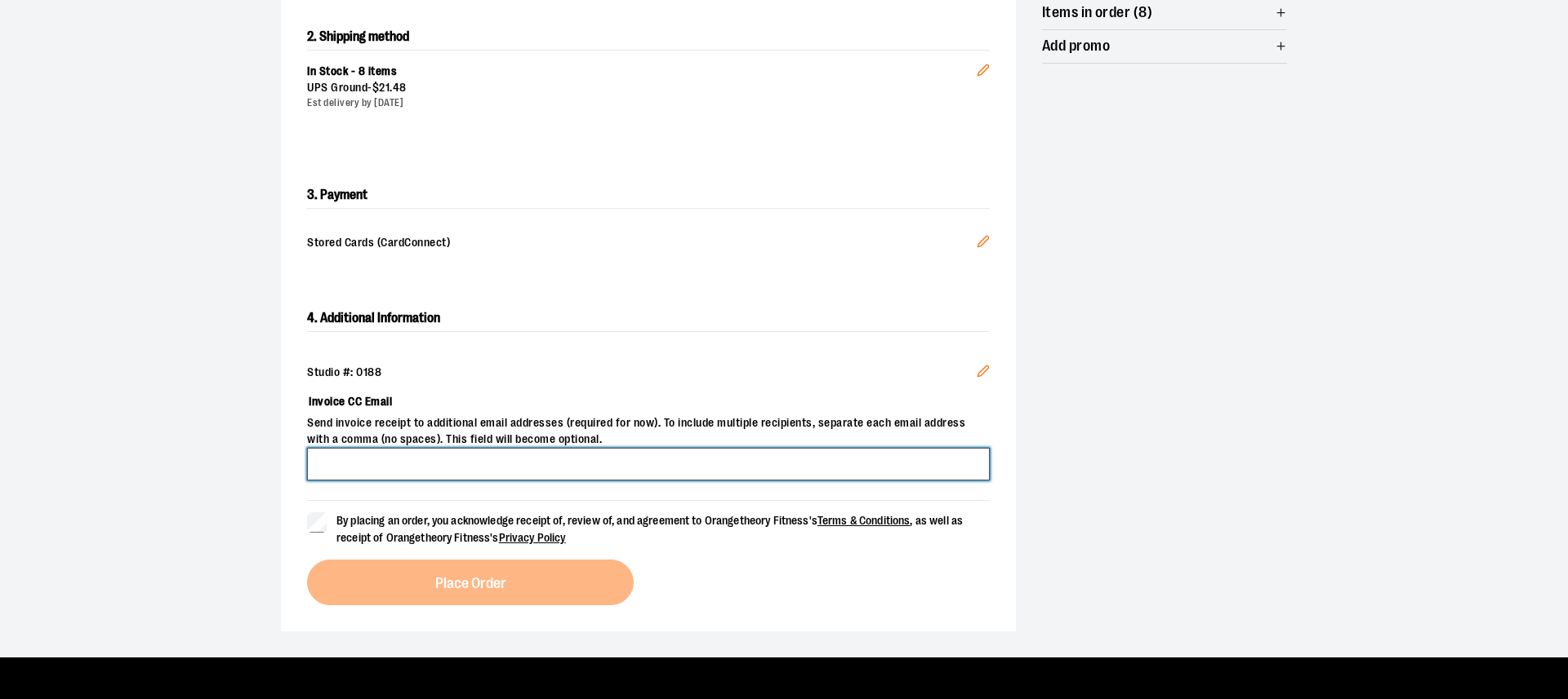
click at [352, 459] on input "Invoice CC Email" at bounding box center [649, 464] width 682 height 33
type input "**********"
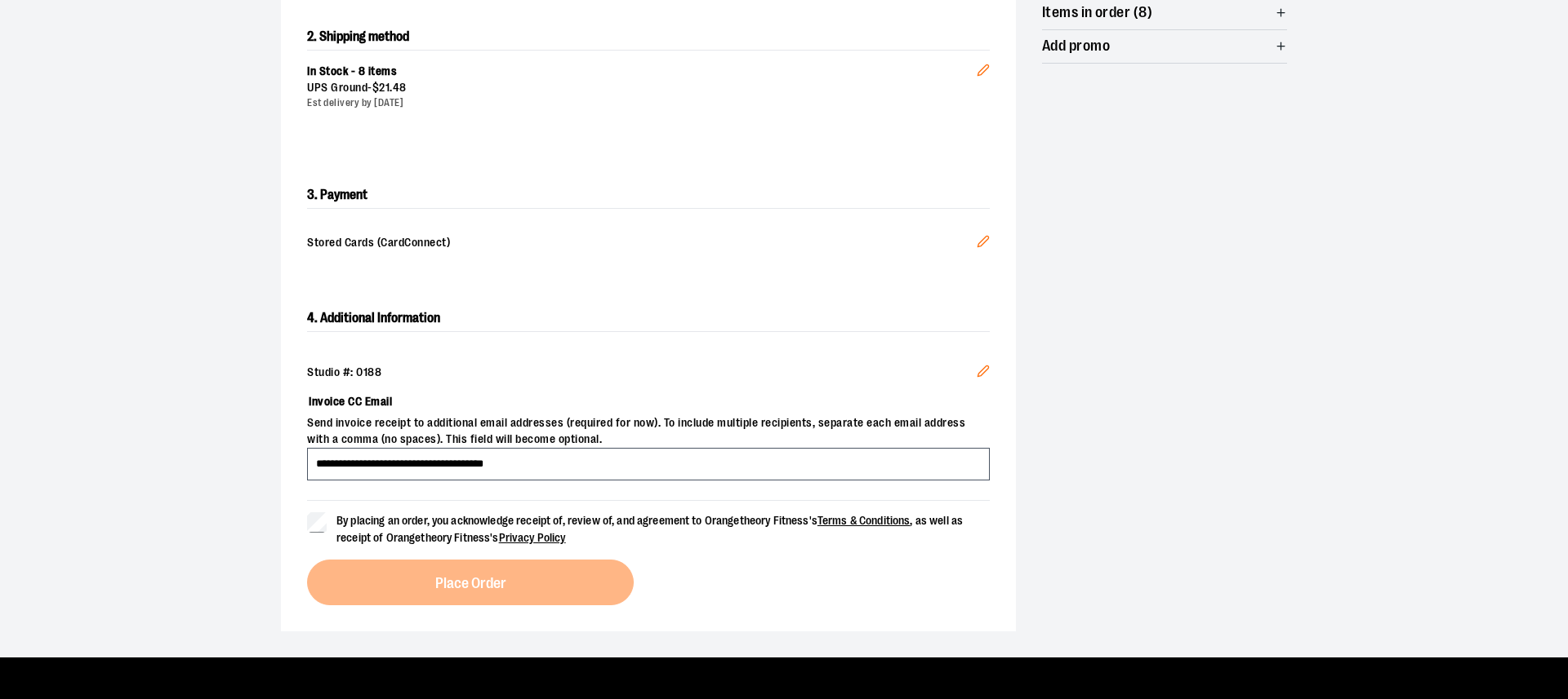
click at [320, 531] on label "By placing an order, you acknowledge receipt of, review of, and agreement to Or…" at bounding box center [649, 530] width 682 height 34
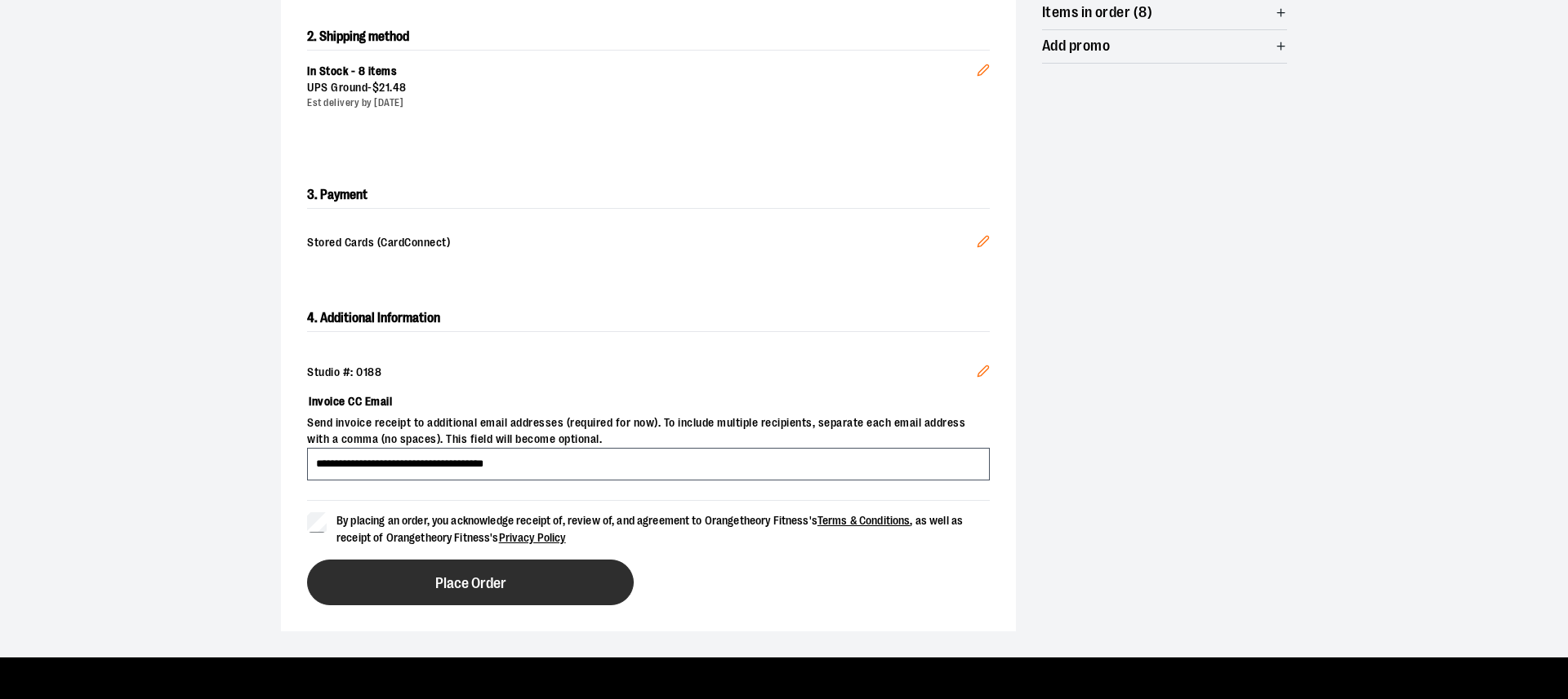
click at [414, 580] on button "Place Order" at bounding box center [470, 582] width 326 height 46
